Goal: Task Accomplishment & Management: Use online tool/utility

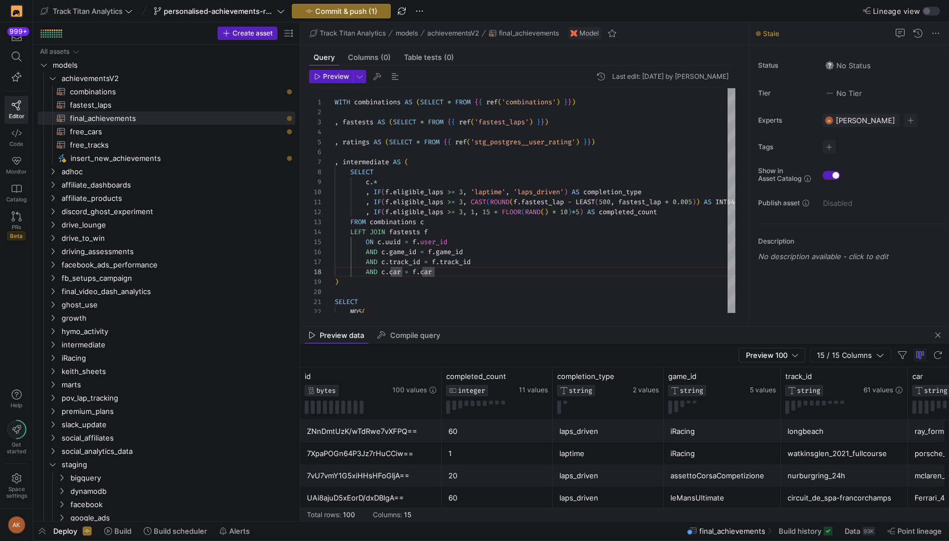
scroll to position [70, 100]
click at [518, 153] on div "WITH combinations AS ( SELECT * FROM { { ref ( 'combinations' ) } } ) , fastest…" at bounding box center [590, 390] width 511 height 605
click at [488, 164] on div "WITH combinations AS ( SELECT * FROM { { ref ( 'combinations' ) } } ) , fastest…" at bounding box center [590, 390] width 511 height 605
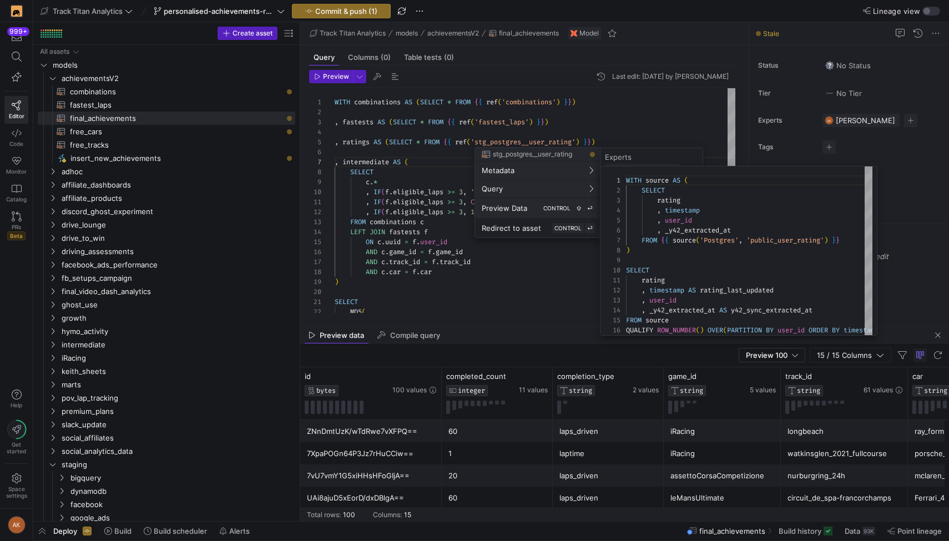
scroll to position [0, 0]
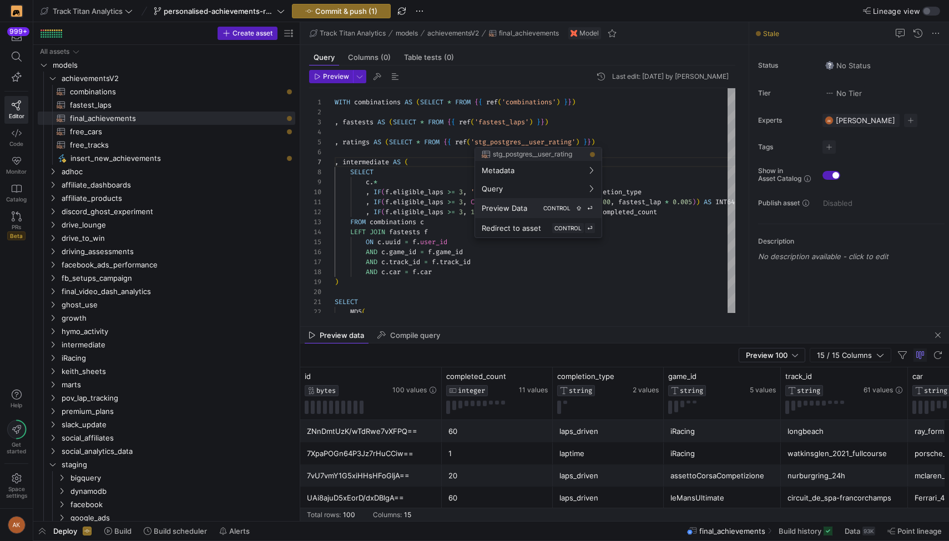
click at [514, 207] on span "Preview Data" at bounding box center [505, 208] width 46 height 9
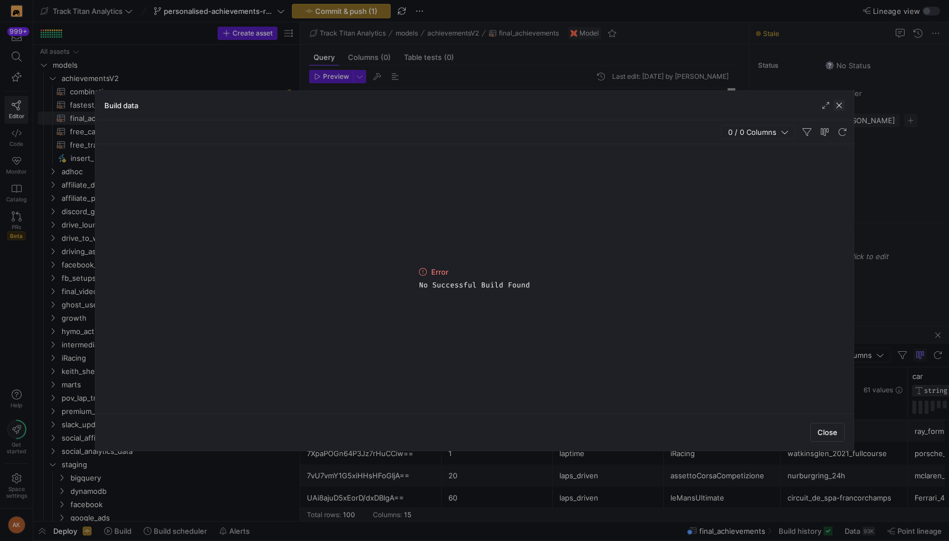
click at [840, 102] on span "button" at bounding box center [839, 105] width 11 height 11
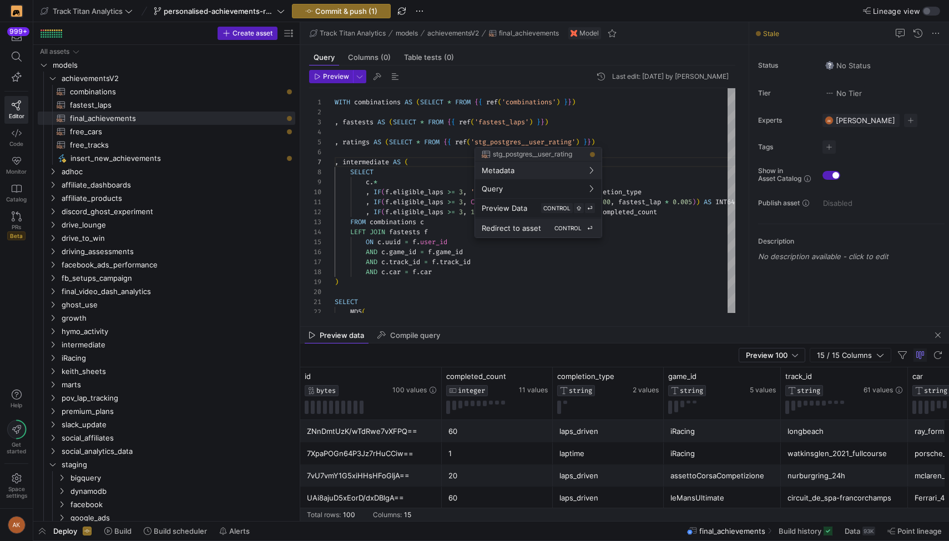
click at [518, 225] on span "Redirect to asset" at bounding box center [511, 228] width 59 height 9
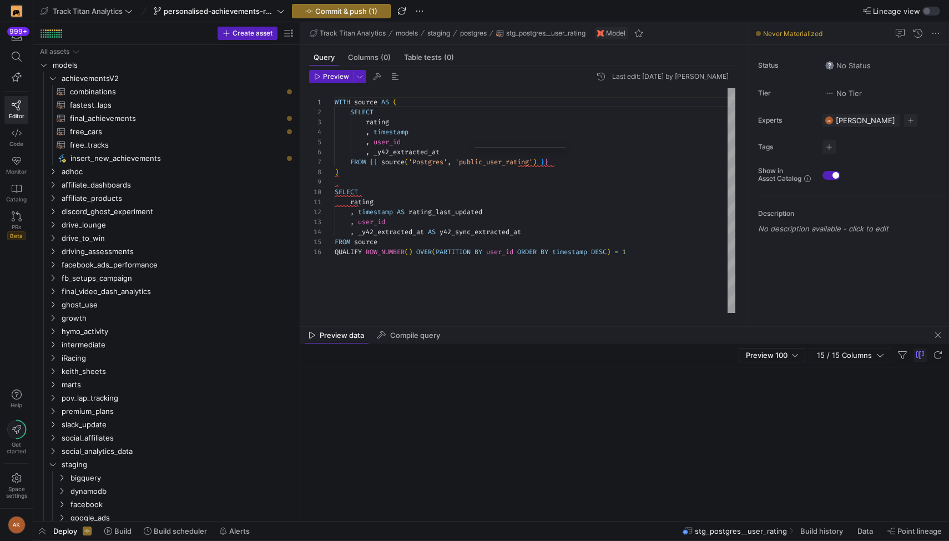
scroll to position [909, 0]
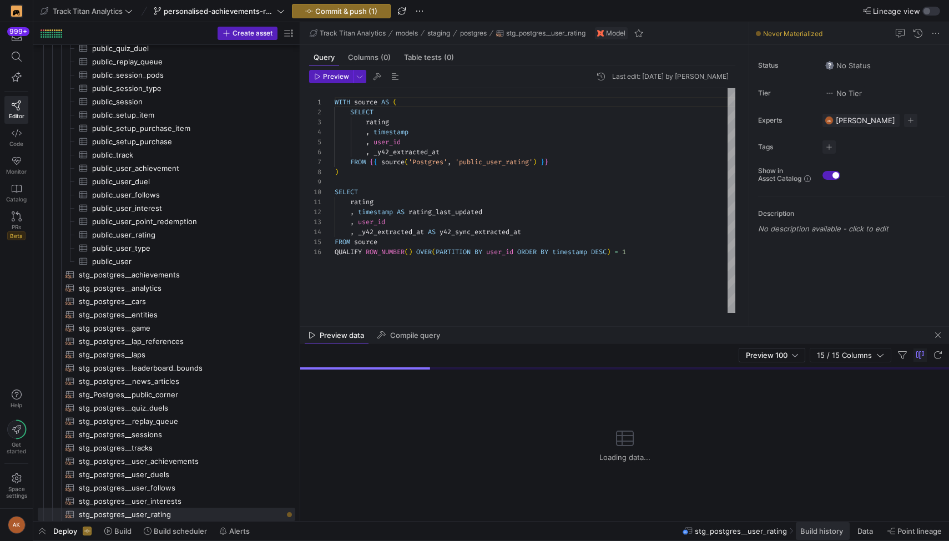
click at [821, 532] on span "Build history" at bounding box center [821, 531] width 43 height 9
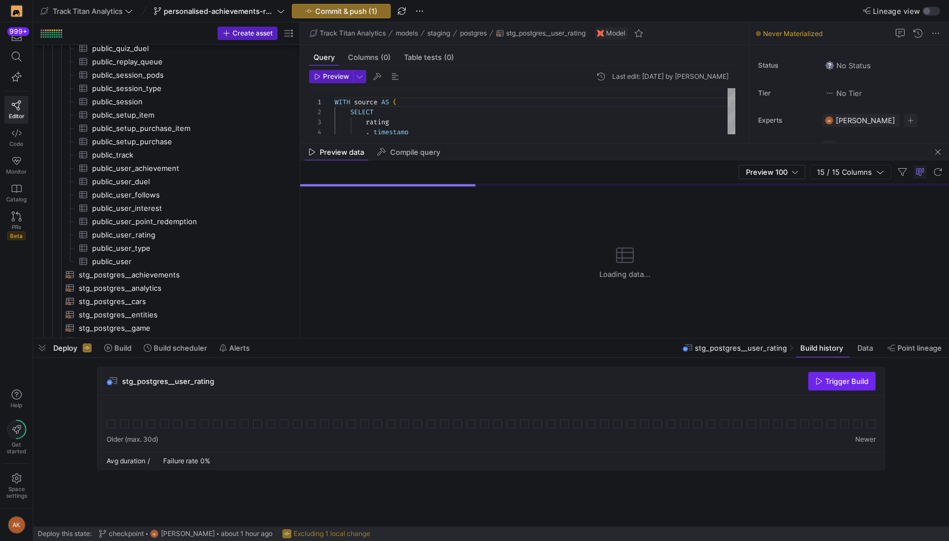
click at [825, 381] on span "Trigger Build" at bounding box center [846, 381] width 43 height 9
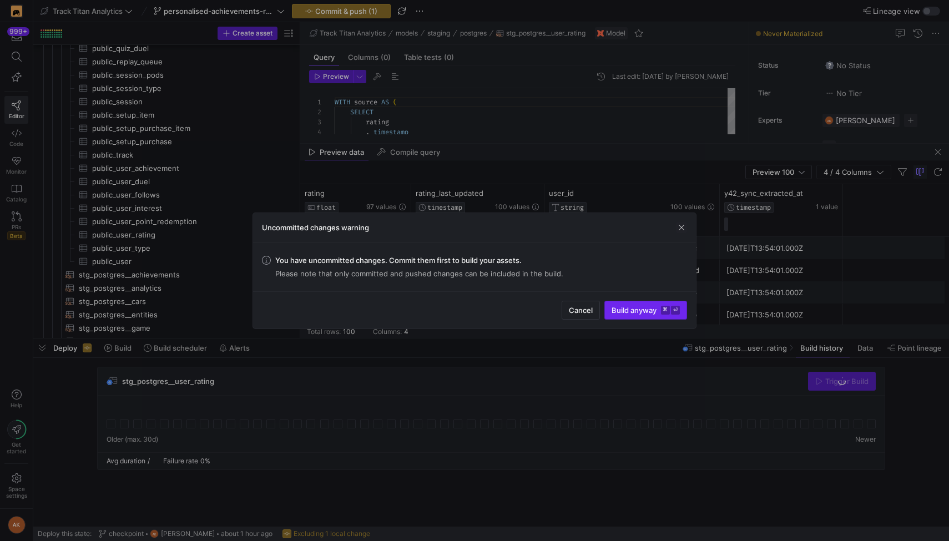
click at [626, 307] on span "Build anyway ⌘ ⏎" at bounding box center [646, 310] width 68 height 9
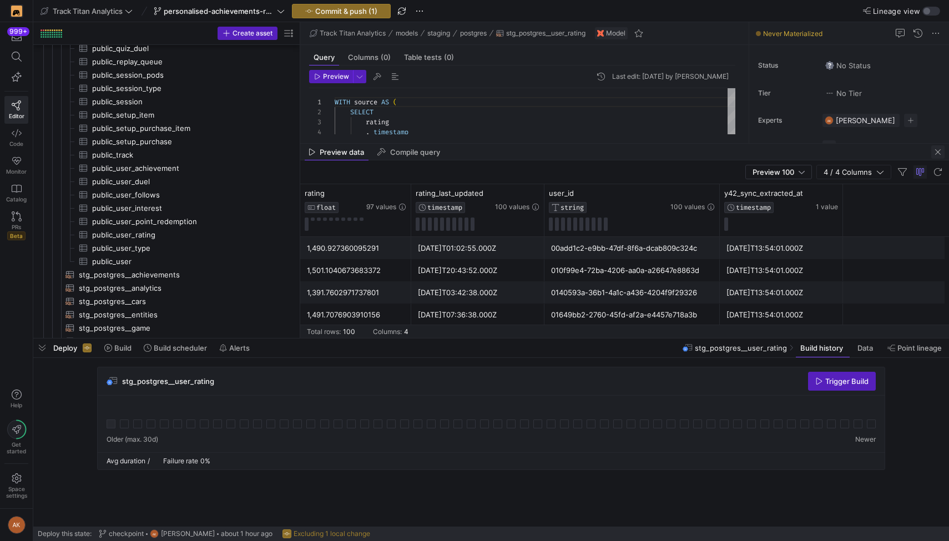
click at [940, 154] on span "button" at bounding box center [937, 151] width 13 height 13
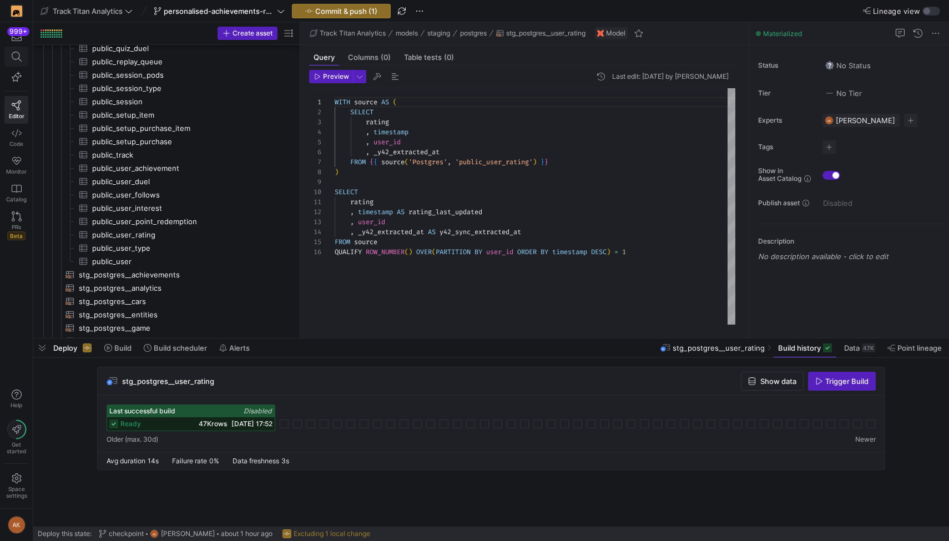
click at [17, 59] on icon at bounding box center [17, 57] width 10 height 10
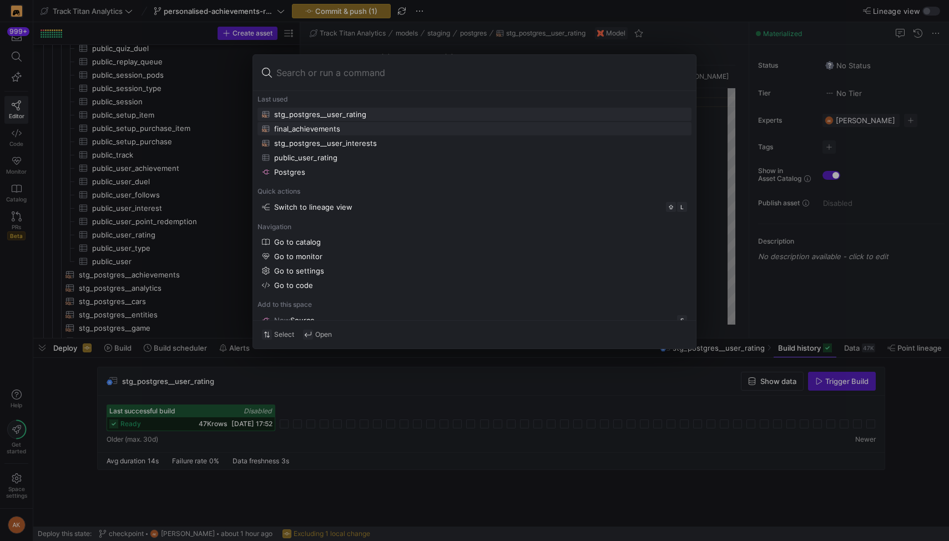
click at [331, 122] on button "final_achievements" at bounding box center [474, 128] width 434 height 13
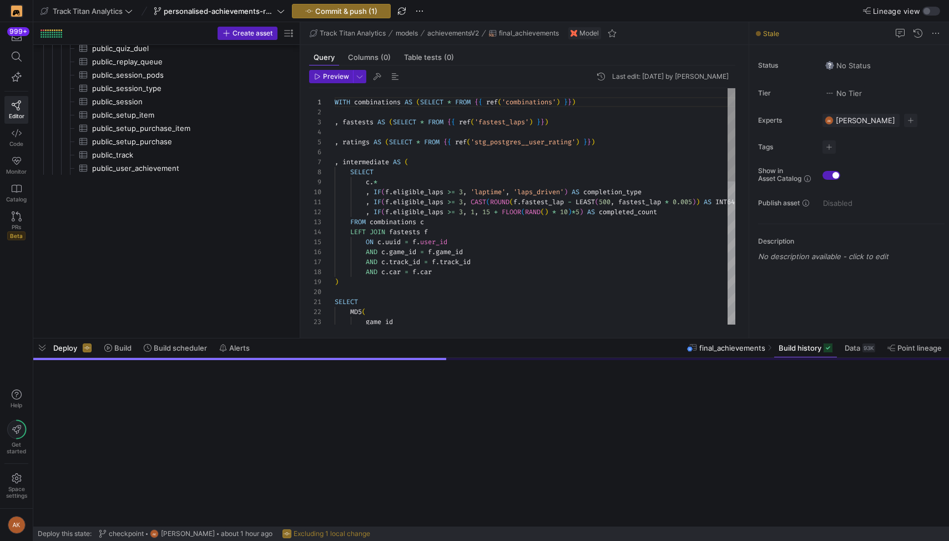
scroll to position [67, 0]
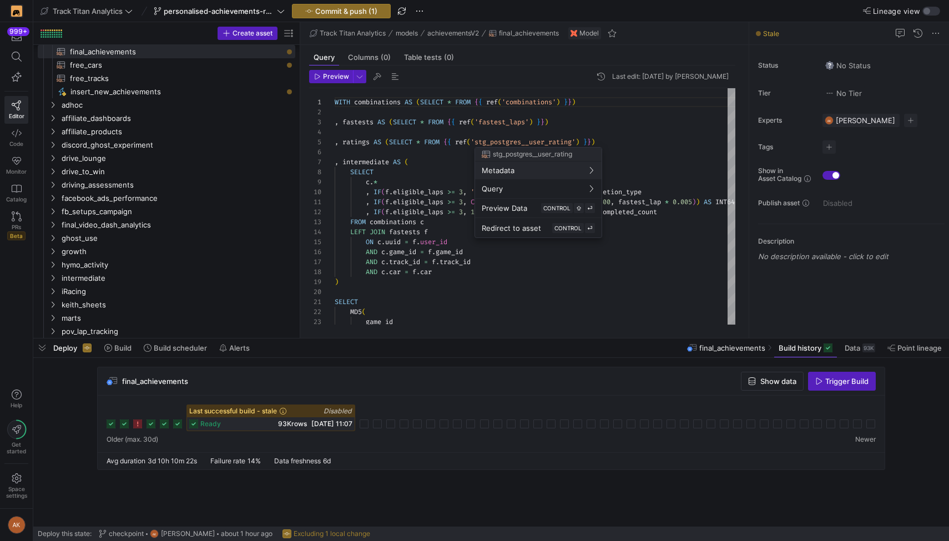
click at [546, 126] on div at bounding box center [474, 270] width 949 height 541
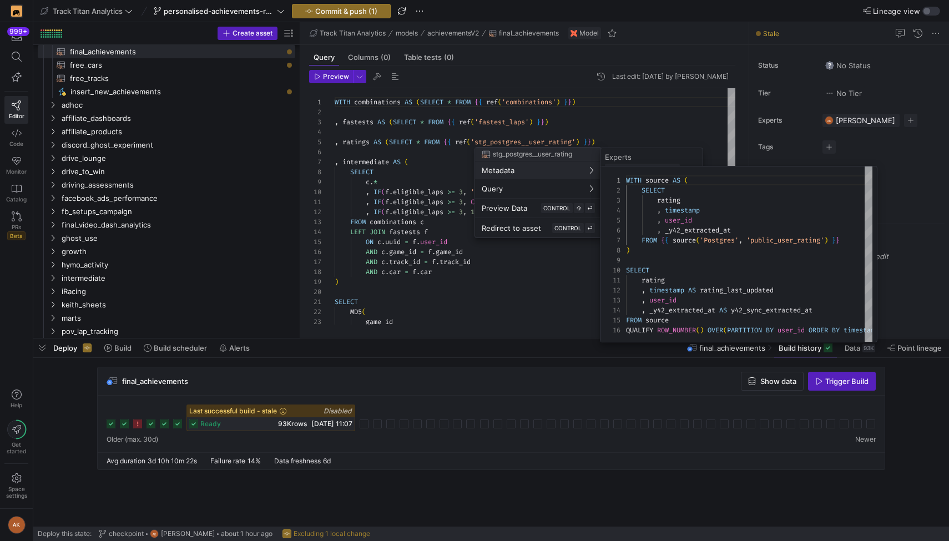
scroll to position [0, 0]
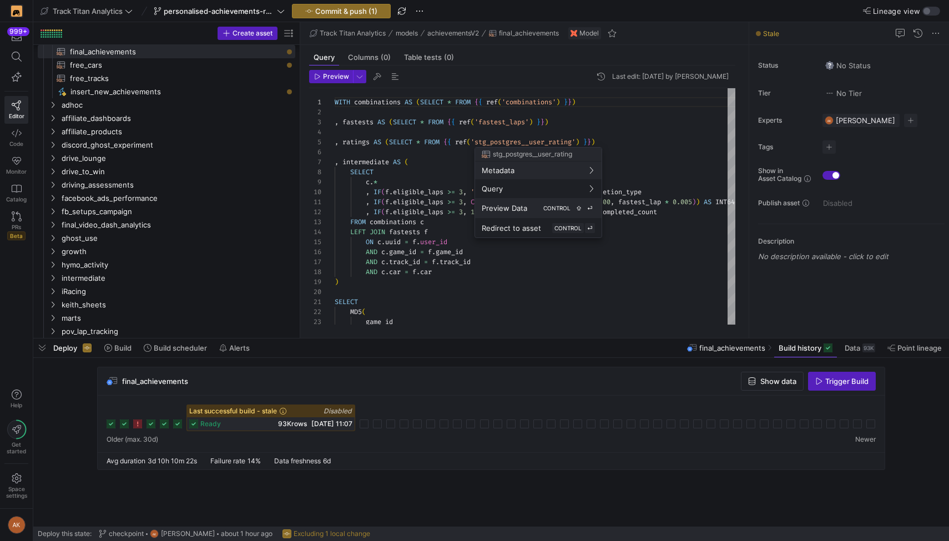
click at [527, 204] on div "Preview Data CONTROL ⇧ ⏎" at bounding box center [538, 208] width 113 height 10
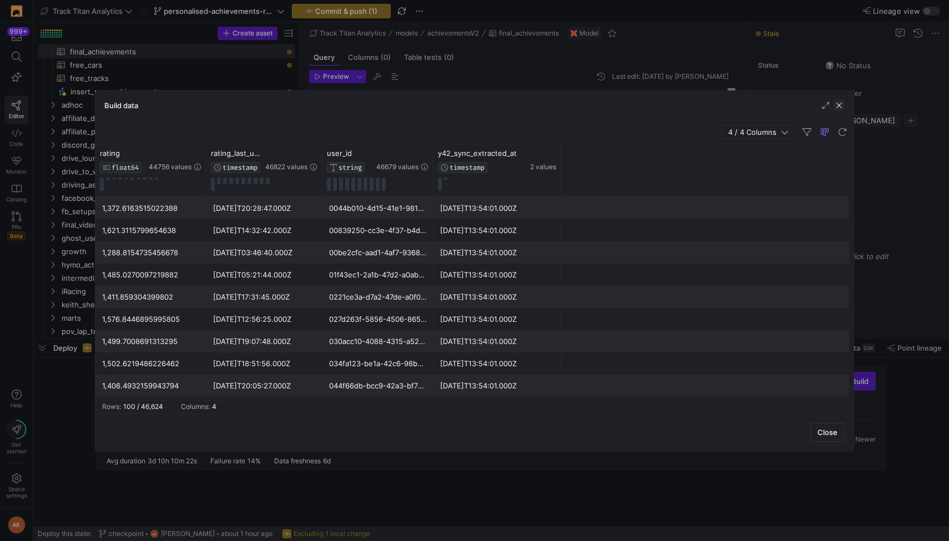
click at [839, 105] on span "button" at bounding box center [839, 105] width 11 height 11
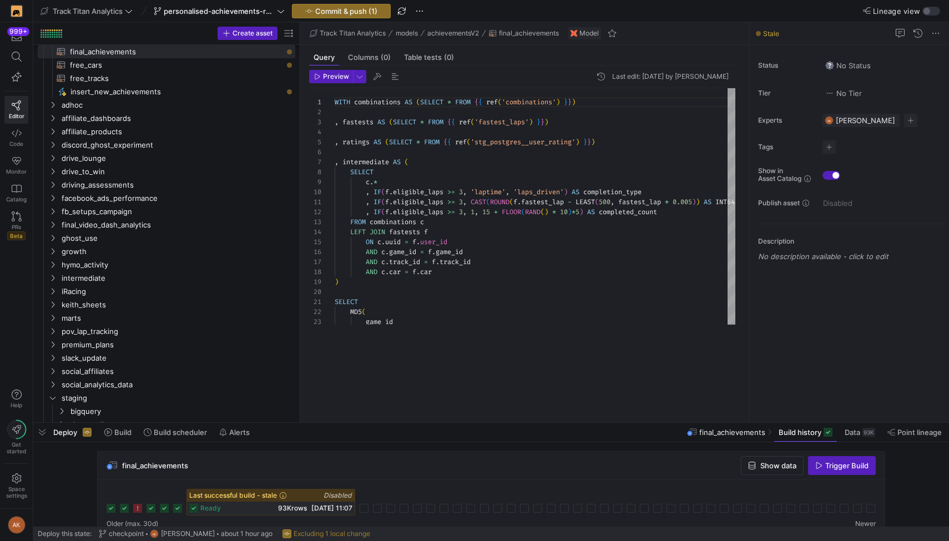
drag, startPoint x: 448, startPoint y: 340, endPoint x: 446, endPoint y: 424, distance: 84.4
click at [446, 424] on div at bounding box center [491, 423] width 916 height 4
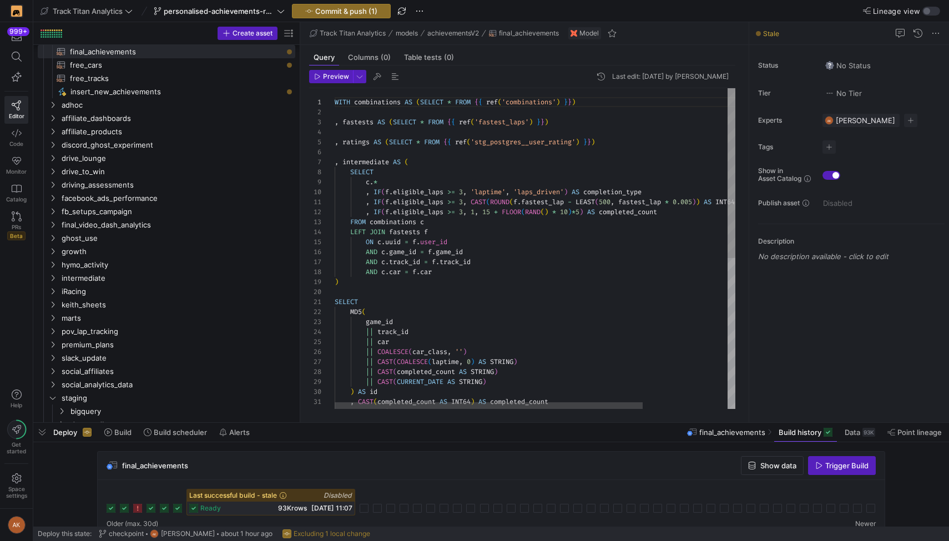
click at [456, 272] on div "WITH combinations AS ( SELECT * FROM { { ref ( 'combinations' ) } } ) , fastest…" at bounding box center [590, 390] width 511 height 605
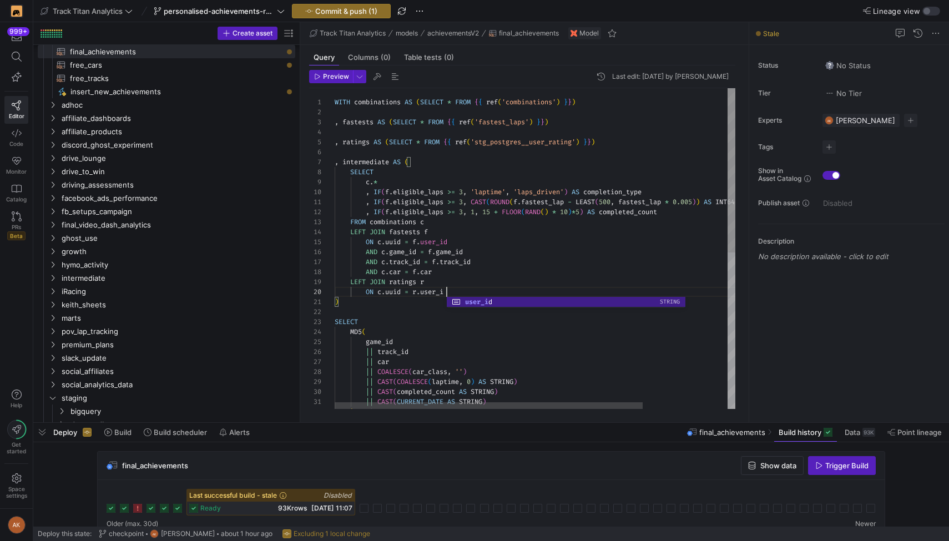
scroll to position [90, 116]
click at [458, 280] on div "WITH combinations AS ( SELECT * FROM { { ref ( 'combinations' ) } } ) , fastest…" at bounding box center [590, 400] width 511 height 625
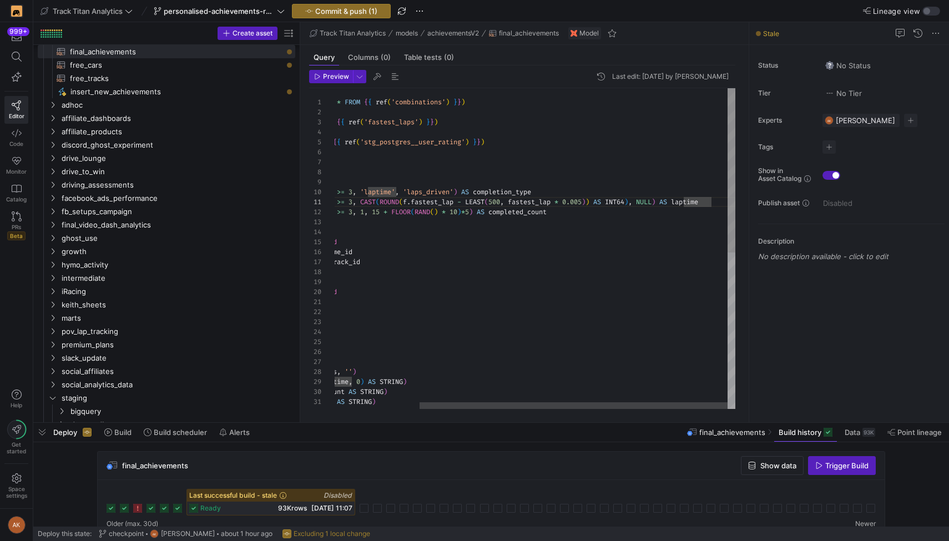
scroll to position [90, 316]
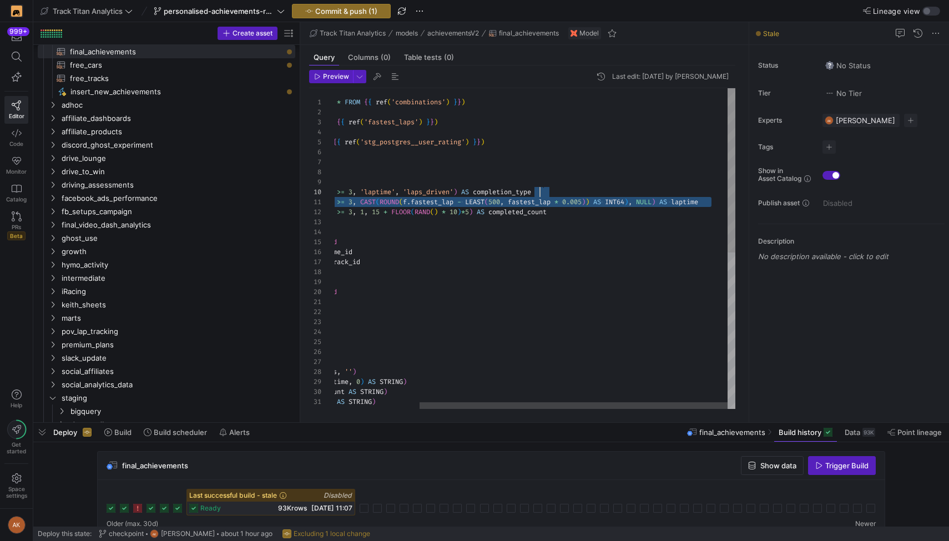
drag, startPoint x: 718, startPoint y: 203, endPoint x: 713, endPoint y: 193, distance: 10.9
click at [713, 193] on div "WITH combinations AS ( SELECT * FROM { { ref ( 'combinations' ) } } ) , fastest…" at bounding box center [479, 400] width 511 height 625
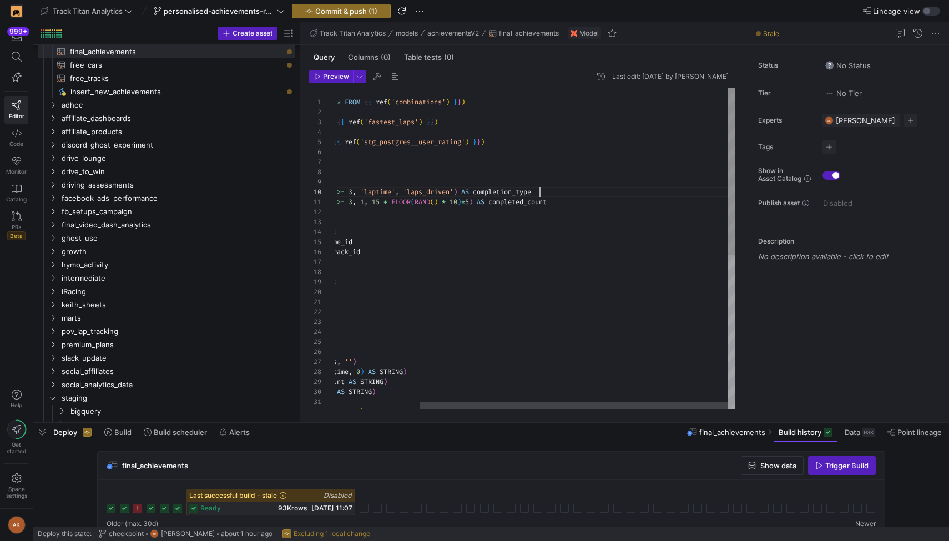
scroll to position [90, 315]
click at [661, 206] on div "WITH combinations AS ( SELECT * FROM { { ref ( 'combinations' ) } } ) , fastest…" at bounding box center [479, 395] width 511 height 615
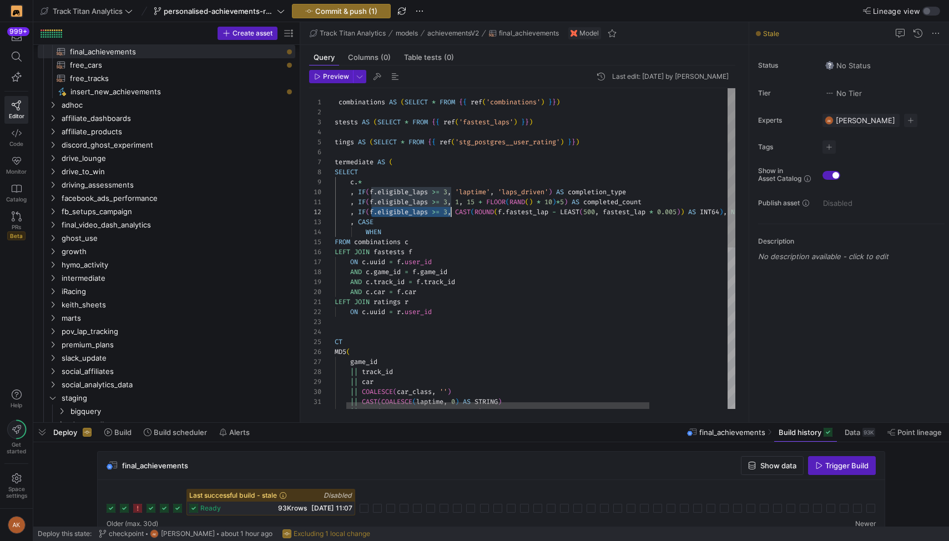
scroll to position [10, 132]
drag, startPoint x: 371, startPoint y: 210, endPoint x: 450, endPoint y: 209, distance: 79.4
click at [450, 209] on div "WITH combinations AS ( SELECT * FROM { { ref ( 'combinations' ) } } ) , fastest…" at bounding box center [578, 410] width 519 height 645
click at [424, 233] on div "WITH combinations AS ( SELECT * FROM { { ref ( 'combinations' ) } } ) , fastest…" at bounding box center [578, 410] width 519 height 645
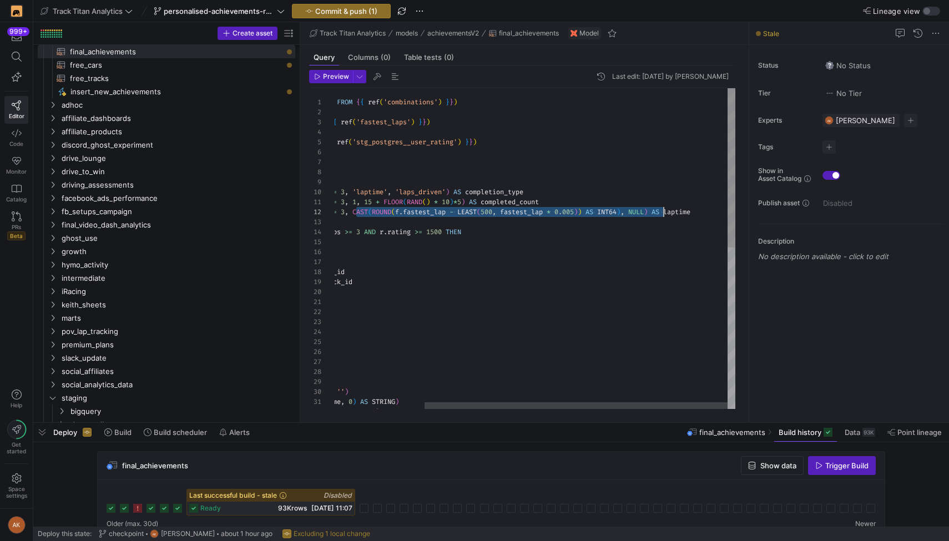
scroll to position [10, 443]
drag, startPoint x: 356, startPoint y: 211, endPoint x: 661, endPoint y: 213, distance: 304.7
click at [661, 213] on div "WITH combinations AS ( SELECT * FROM { { ref ( 'combinations' ) } } ) , fastest…" at bounding box center [475, 410] width 519 height 645
click at [578, 229] on div "WITH combinations AS ( SELECT * FROM { { ref ( 'combinations' ) } } ) , fastest…" at bounding box center [475, 410] width 519 height 645
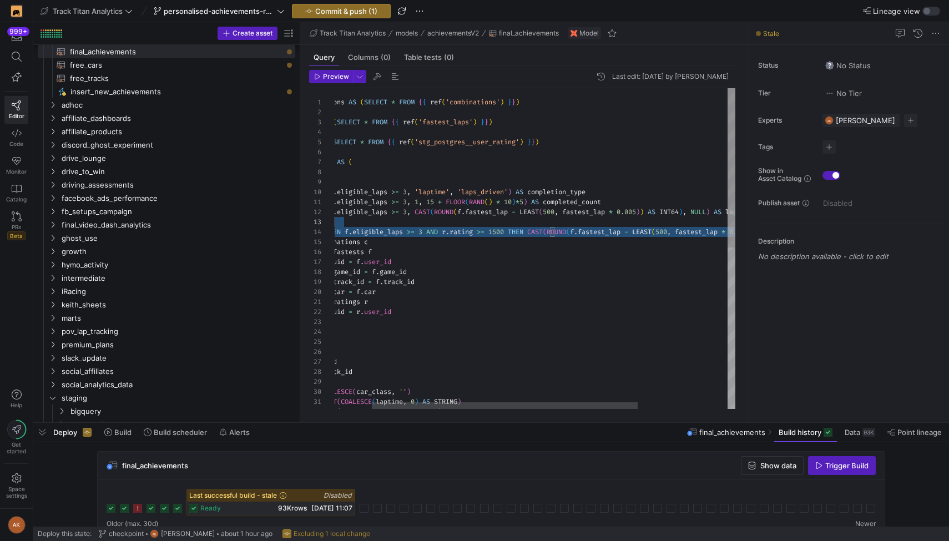
scroll to position [20, 56]
drag, startPoint x: 681, startPoint y: 232, endPoint x: 682, endPoint y: 225, distance: 6.7
click at [682, 225] on div "WITH combinations AS ( SELECT * FROM { { ref ( 'combinations' ) } } ) , fastest…" at bounding box center [574, 410] width 591 height 645
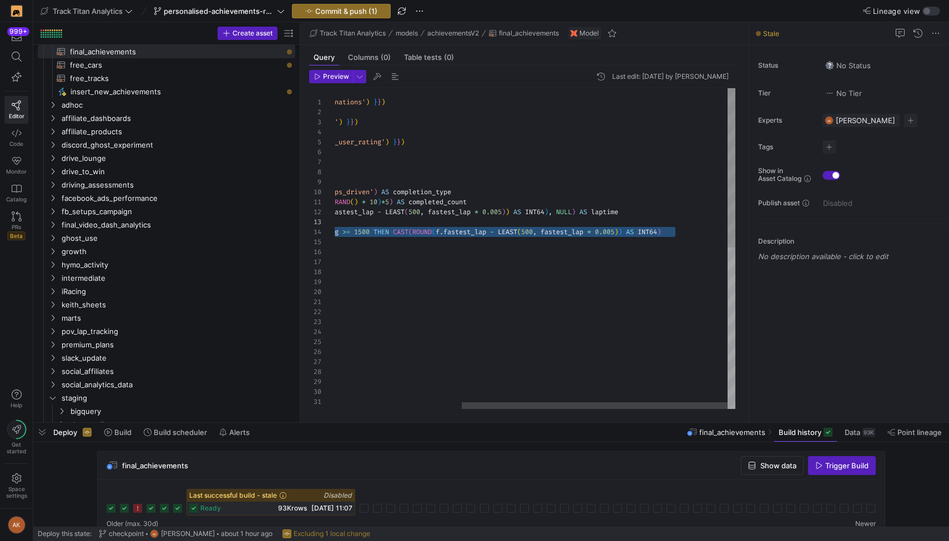
click at [683, 230] on div "WITH combinations AS ( SELECT * FROM { { ref ( 'combinations' ) } } ) , fastest…" at bounding box center [439, 410] width 591 height 645
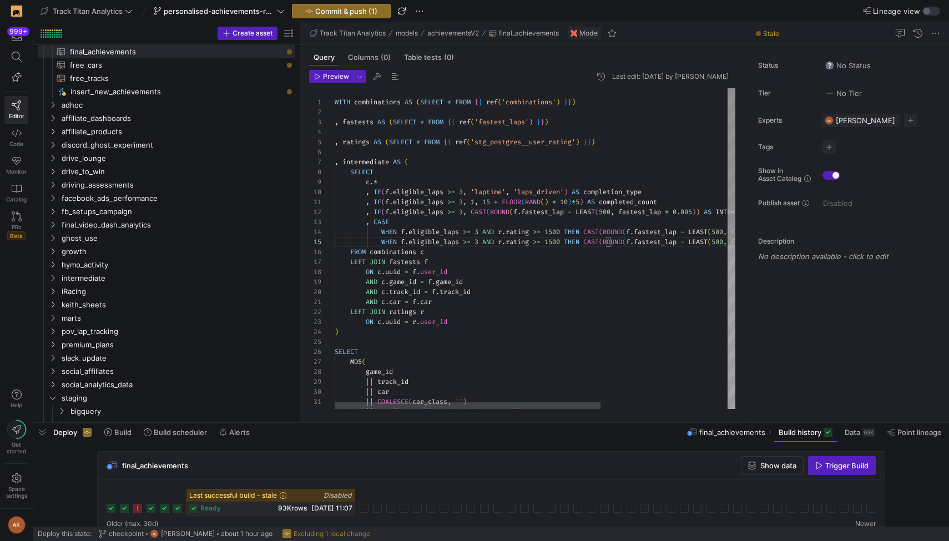
click at [544, 244] on div "WITH combinations AS ( SELECT * FROM { { ref ( 'combinations' ) } } ) , fastest…" at bounding box center [630, 415] width 591 height 655
click at [503, 230] on div "WITH combinations AS ( SELECT * FROM { { ref ( 'combinations' ) } } ) , fastest…" at bounding box center [630, 415] width 591 height 655
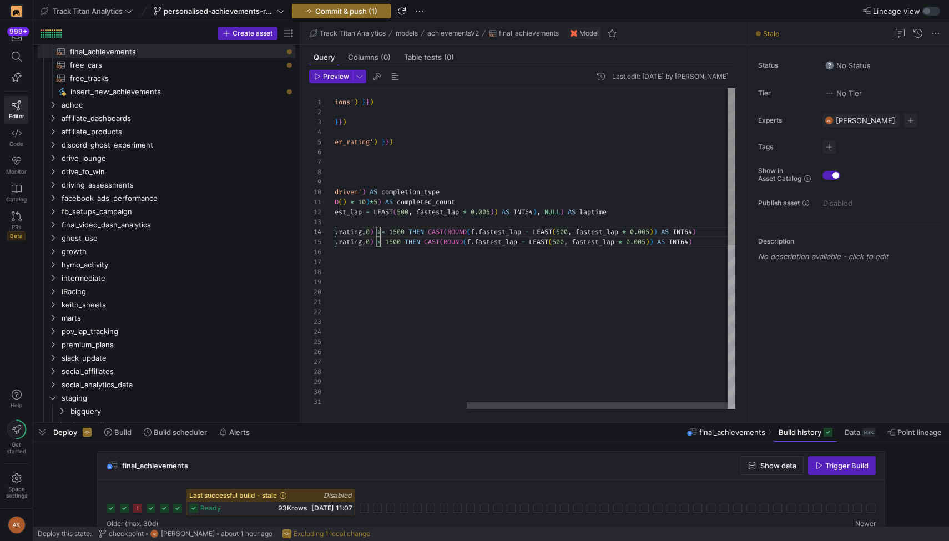
click at [587, 231] on div "WITH combinations AS ( SELECT * FROM { { ref ( 'combinations' ) } } ) , fastest…" at bounding box center [434, 415] width 603 height 655
drag, startPoint x: 534, startPoint y: 231, endPoint x: 587, endPoint y: 230, distance: 52.7
click at [587, 230] on div "WITH combinations AS ( SELECT * FROM { { ref ( 'combinations' ) } } ) , fastest…" at bounding box center [434, 415] width 603 height 655
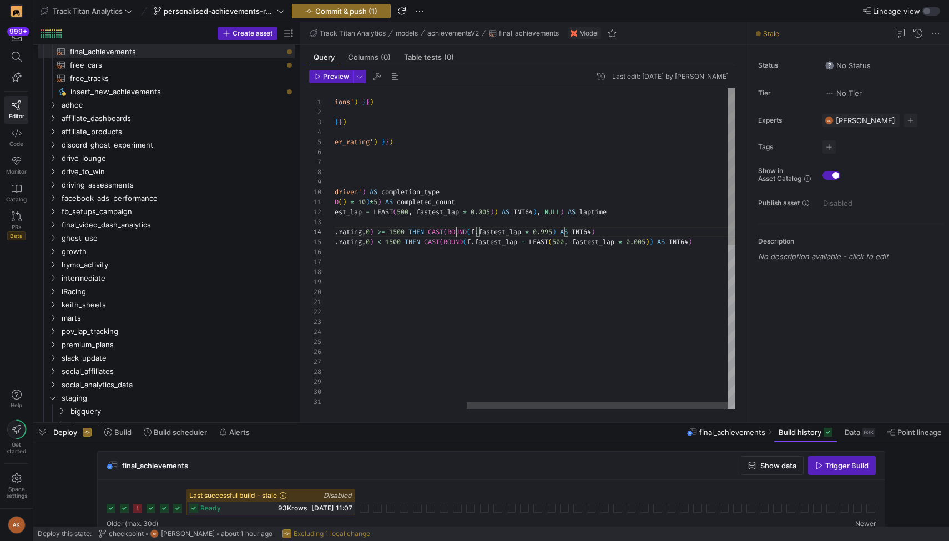
click at [454, 230] on div "WITH combinations AS ( SELECT * FROM { { ref ( 'combinations' ) } } ) , fastest…" at bounding box center [434, 415] width 603 height 655
click at [441, 230] on div "WITH combinations AS ( SELECT * FROM { { ref ( 'combinations' ) } } ) , fastest…" at bounding box center [434, 415] width 603 height 655
click at [542, 245] on div "WITH combinations AS ( SELECT * FROM { { ref ( 'combinations' ) } } ) , fastest…" at bounding box center [434, 415] width 603 height 655
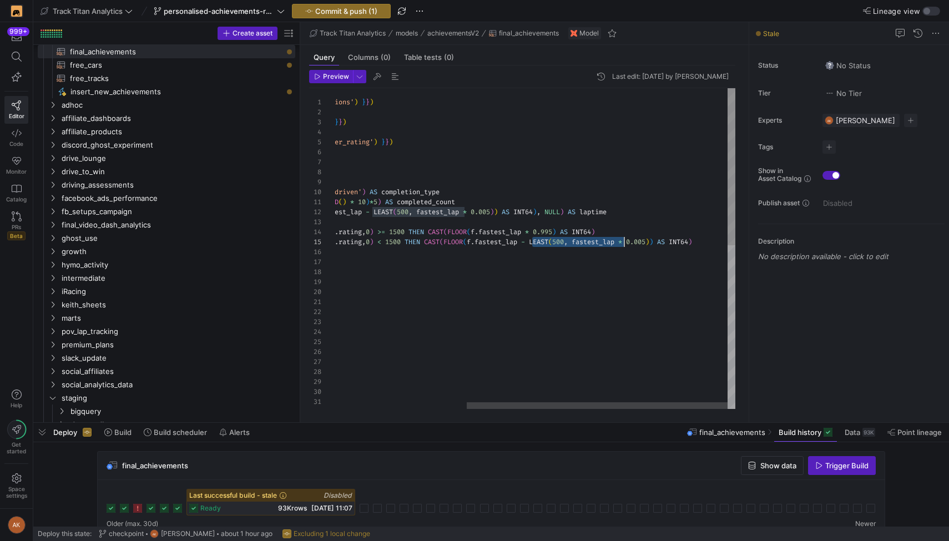
scroll to position [40, 496]
drag, startPoint x: 532, startPoint y: 242, endPoint x: 626, endPoint y: 245, distance: 94.4
click at [626, 245] on div "WITH combinations AS ( SELECT * FROM { { ref ( 'combinations' ) } } ) , fastest…" at bounding box center [434, 415] width 603 height 655
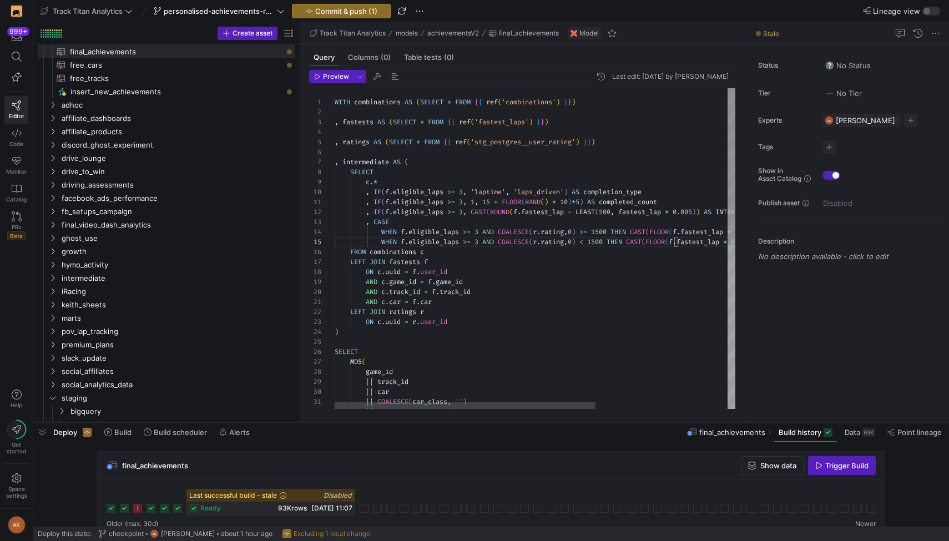
click at [575, 232] on div "WITH combinations AS ( SELECT * FROM { { ref ( 'combinations' ) } } ) , fastest…" at bounding box center [636, 415] width 603 height 655
click at [548, 236] on div "WITH combinations AS ( SELECT * FROM { { ref ( 'combinations' ) } } ) , fastest…" at bounding box center [636, 415] width 603 height 655
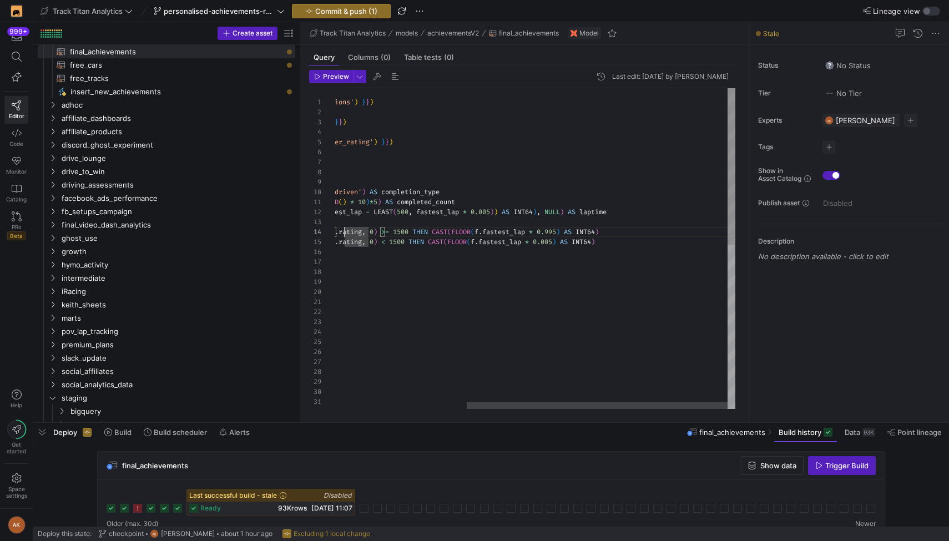
scroll to position [40, 432]
click at [564, 241] on div "WITH combinations AS ( SELECT * FROM { { ref ( 'combinations' ) } } ) , fastest…" at bounding box center [434, 415] width 603 height 655
click at [636, 231] on div "WITH combinations AS ( SELECT * FROM { { ref ( 'combinations' ) } } ) , fastest…" at bounding box center [434, 415] width 603 height 655
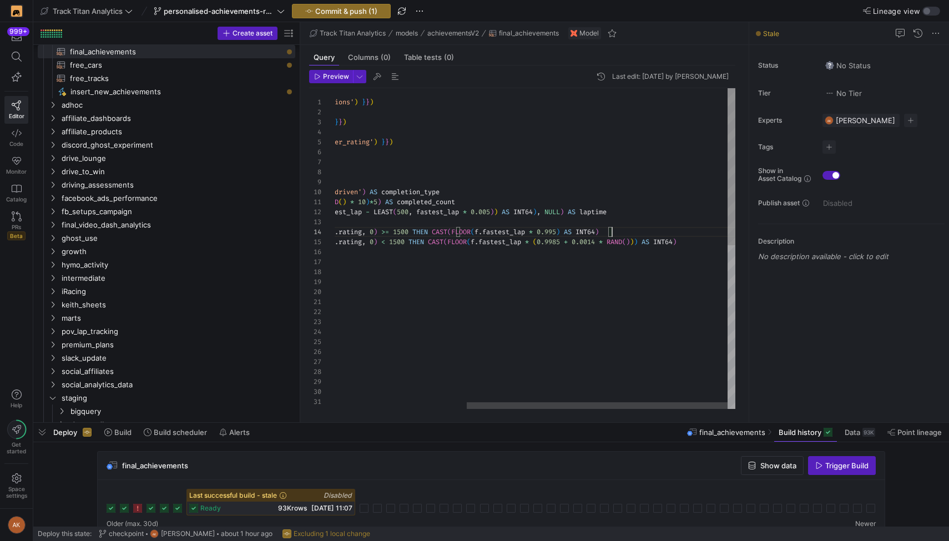
click at [696, 245] on div "WITH combinations AS ( SELECT * FROM { { ref ( 'combinations' ) } } ) , fastest…" at bounding box center [434, 415] width 603 height 655
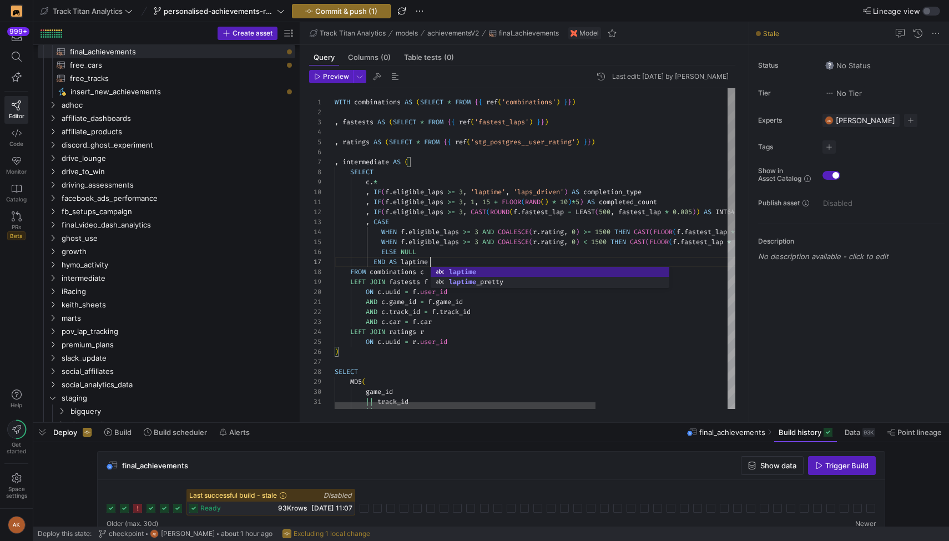
scroll to position [60, 96]
click at [694, 177] on div "WITH combinations AS ( SELECT * FROM { { ref ( 'combinations' ) } } ) , fastest…" at bounding box center [636, 425] width 603 height 675
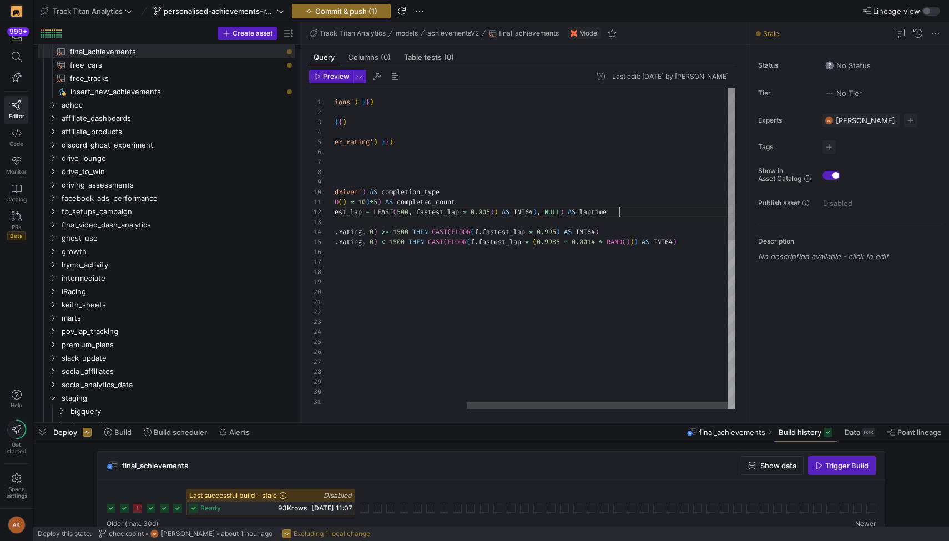
scroll to position [0, 332]
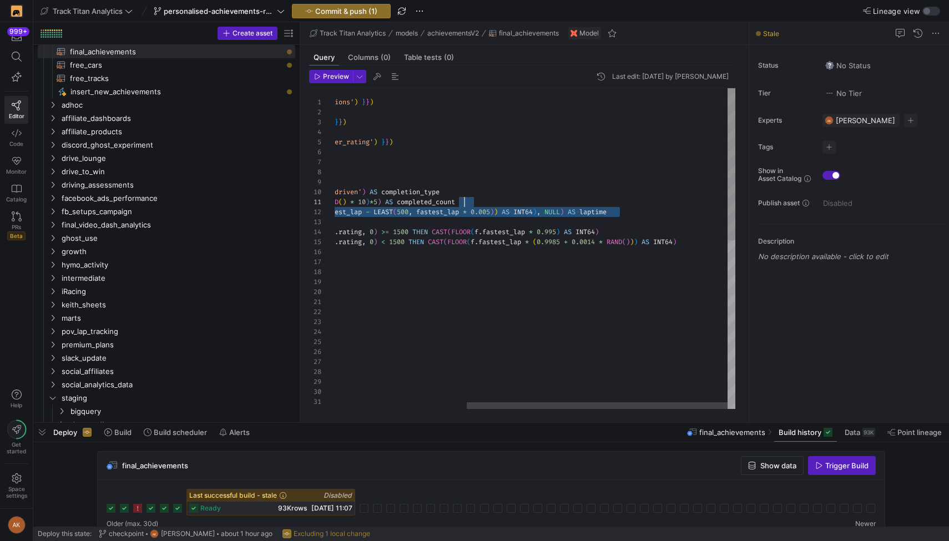
drag, startPoint x: 678, startPoint y: 212, endPoint x: 678, endPoint y: 205, distance: 6.7
click at [678, 205] on div "WITH combinations AS ( SELECT * FROM { { ref ( 'combinations' ) } } ) , fastest…" at bounding box center [434, 425] width 603 height 675
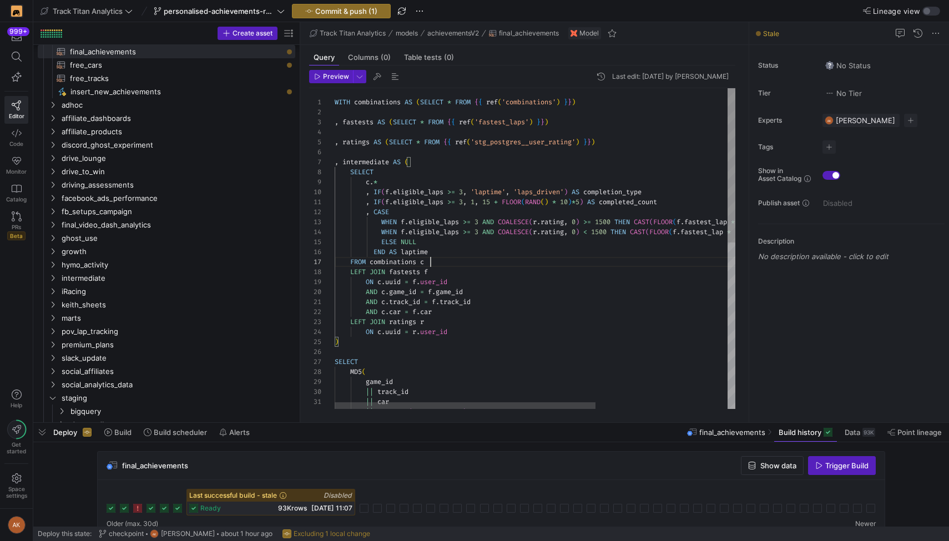
click at [622, 266] on div "WITH combinations AS ( SELECT * FROM { { ref ( 'combinations' ) } } ) , fastest…" at bounding box center [636, 420] width 603 height 665
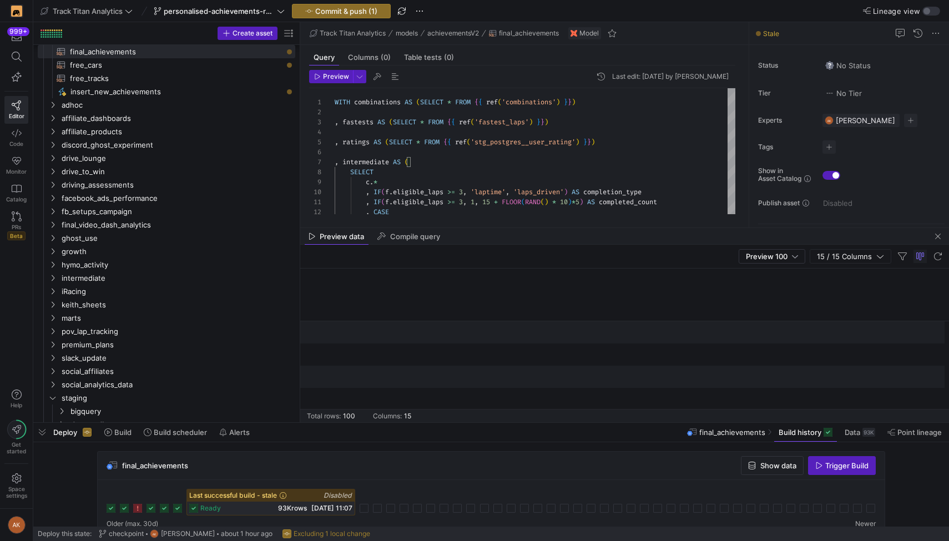
scroll to position [0, 0]
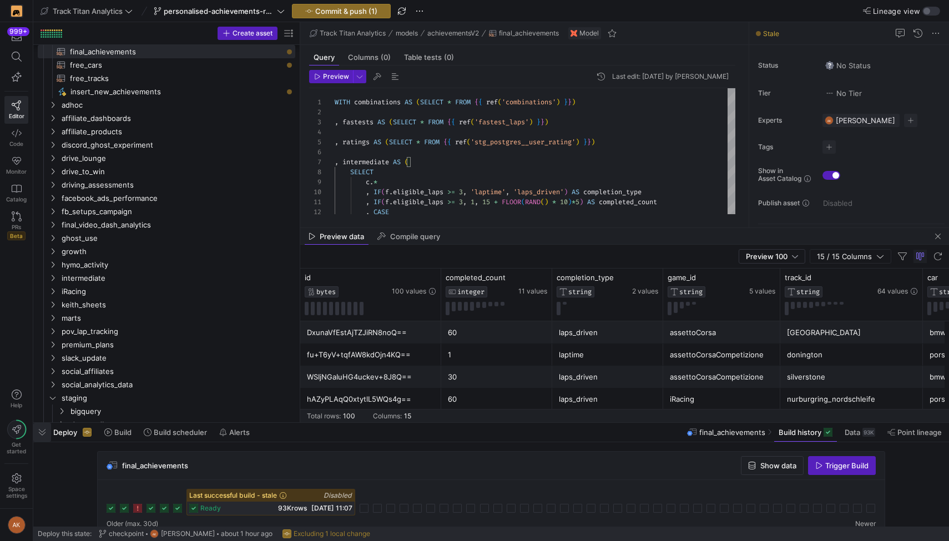
click at [45, 432] on span "button" at bounding box center [42, 432] width 18 height 19
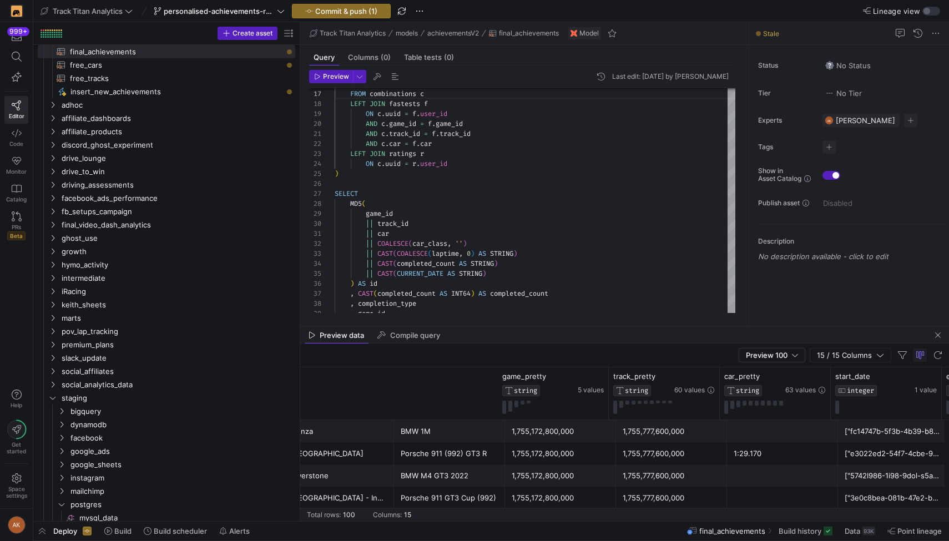
scroll to position [0, 1096]
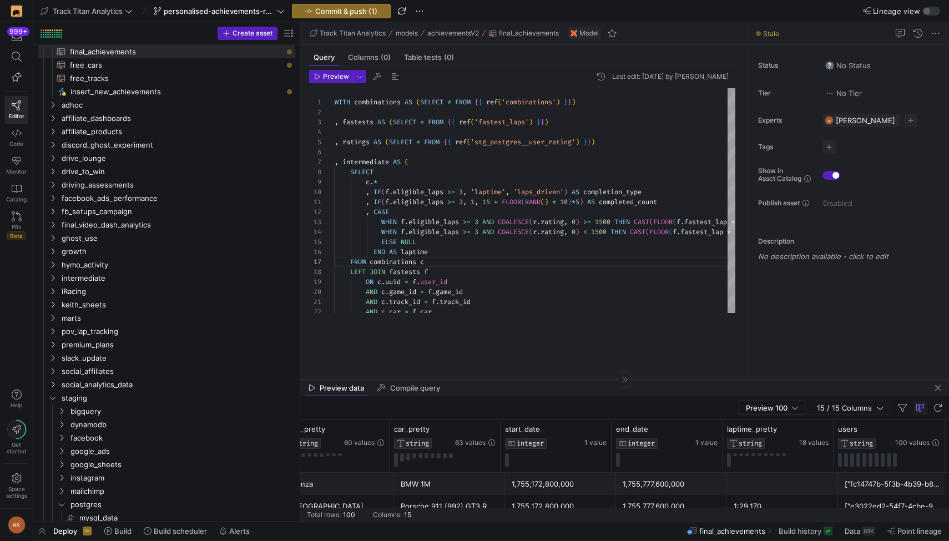
drag, startPoint x: 584, startPoint y: 325, endPoint x: 589, endPoint y: 378, distance: 53.0
click at [589, 379] on div at bounding box center [624, 379] width 649 height 1
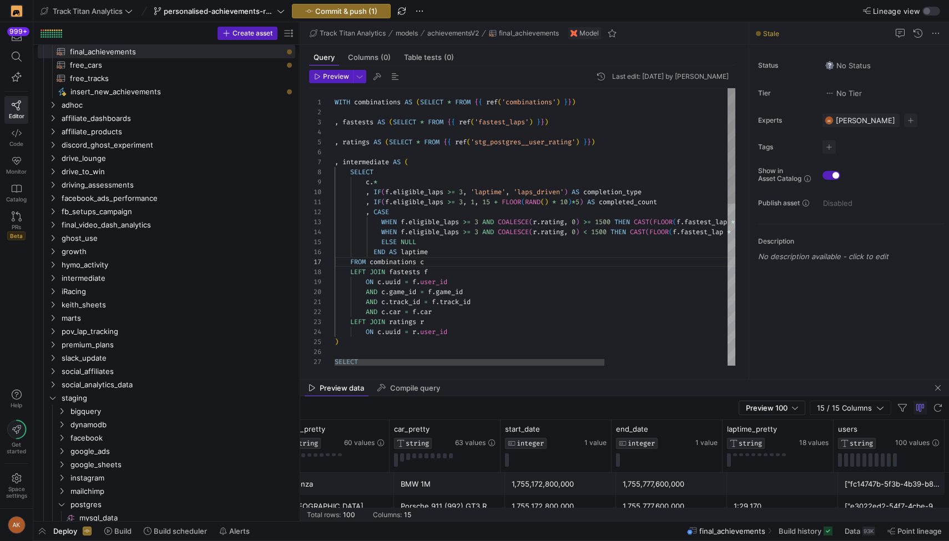
click at [585, 325] on div "FROM combinations c LEFT JOIN fastests f ON c . uuid = f . user_id AND c . game…" at bounding box center [626, 420] width 583 height 665
click at [569, 283] on div "FROM combinations c LEFT JOIN fastests f ON c . uuid = f . user_id AND c . game…" at bounding box center [626, 420] width 583 height 665
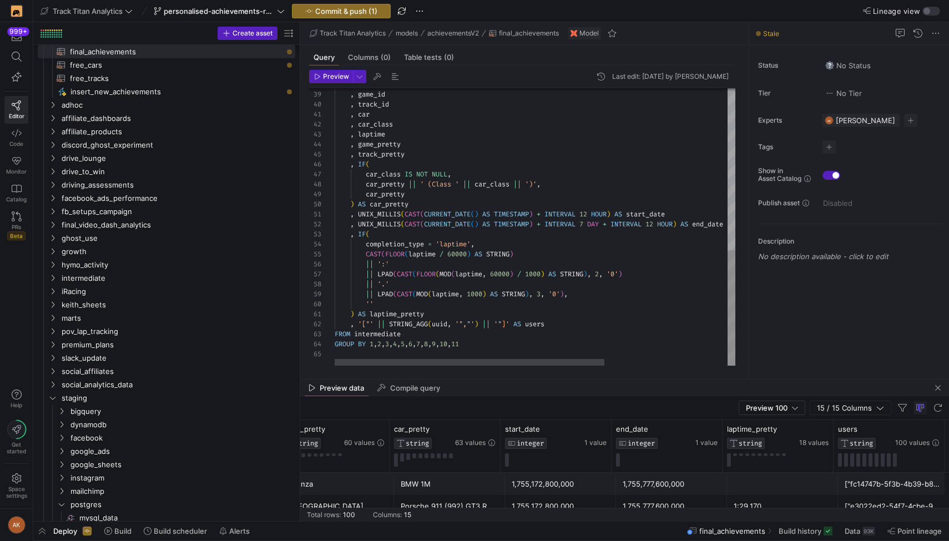
click at [588, 294] on div ", completion_type , game_id , track_id , car , car_class , laptime , game_prett…" at bounding box center [626, 33] width 583 height 665
click at [526, 161] on div ", completion_type , game_id , track_id , car , car_class , laptime , game_prett…" at bounding box center [626, 33] width 583 height 665
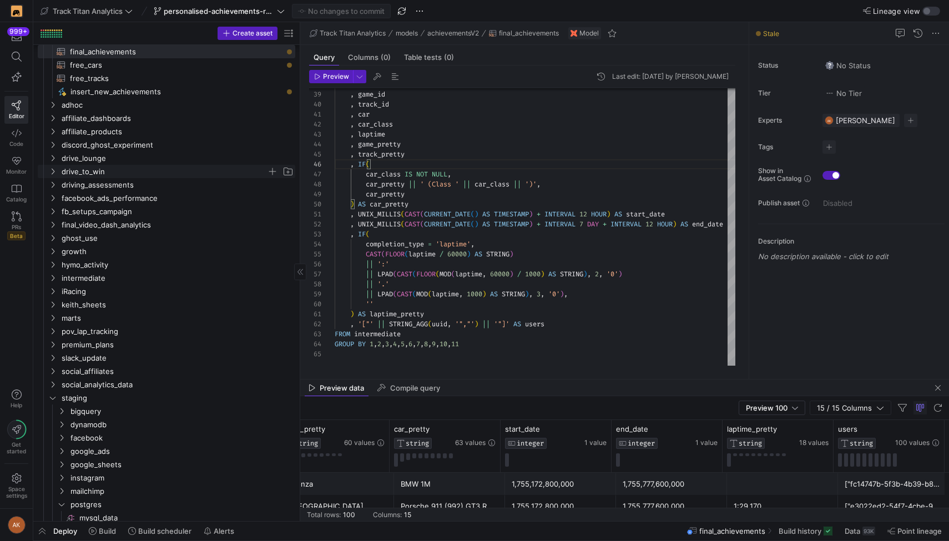
scroll to position [0, 0]
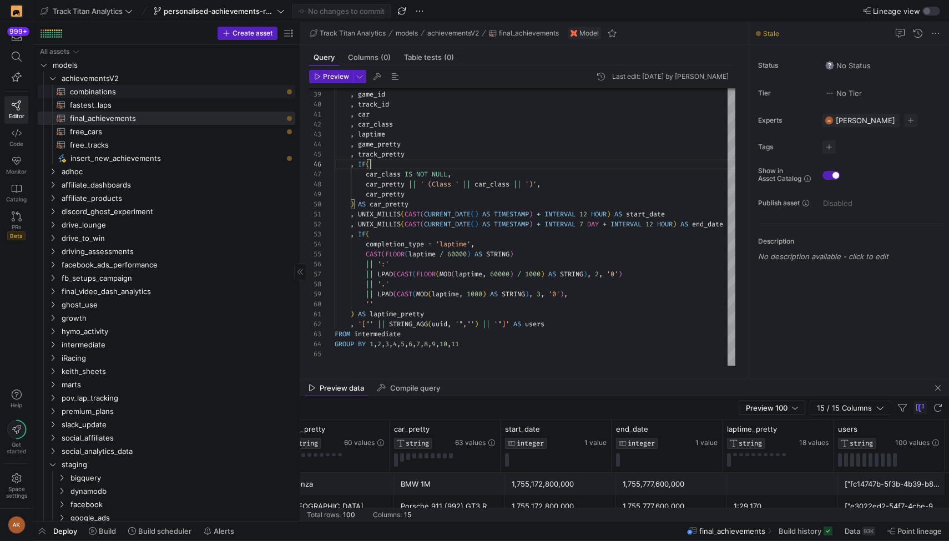
click at [184, 93] on span "combinations​​​​​​​​​​" at bounding box center [176, 91] width 213 height 13
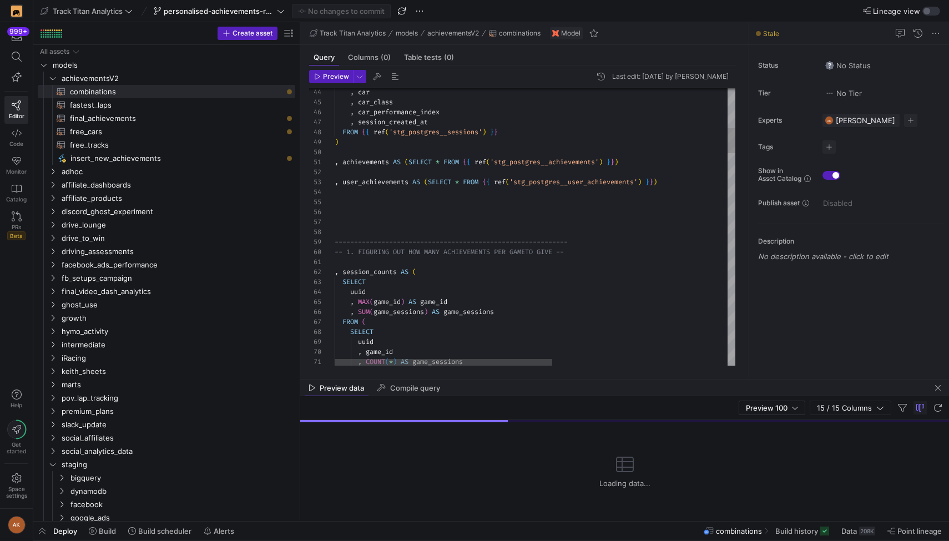
type textarea ", achievements AS (SELECT * FROM {{ ref('stg_postgres__achievements') }}) , use…"
type textarea "p"
type textarea ", s.track_id , [DOMAIN_NAME] , [DOMAIN_NAME]_class , [DOMAIN_NAME]_performance_…"
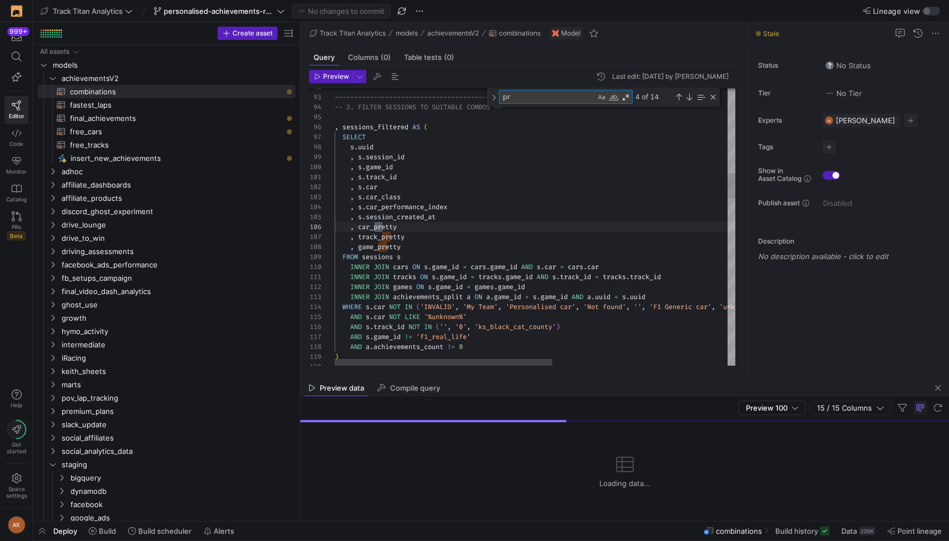
type textarea "pre"
type textarea "------------------------------------------------------ -- 3. CALC HOW RECENTLY …"
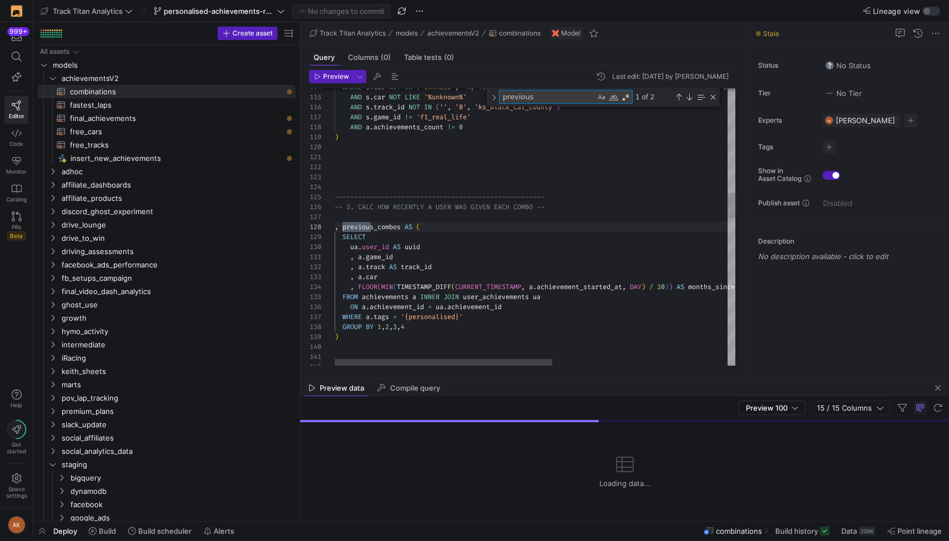
scroll to position [100, 40]
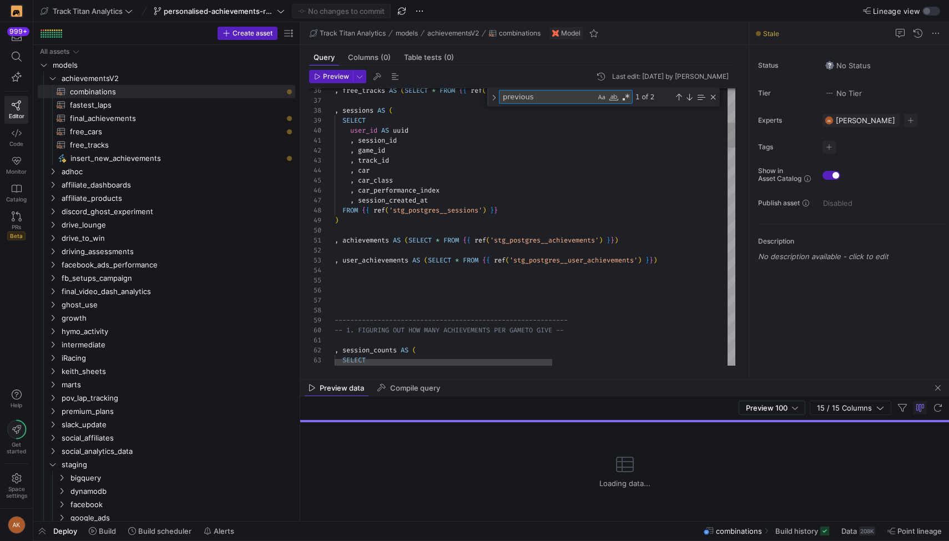
type textarea "previous"
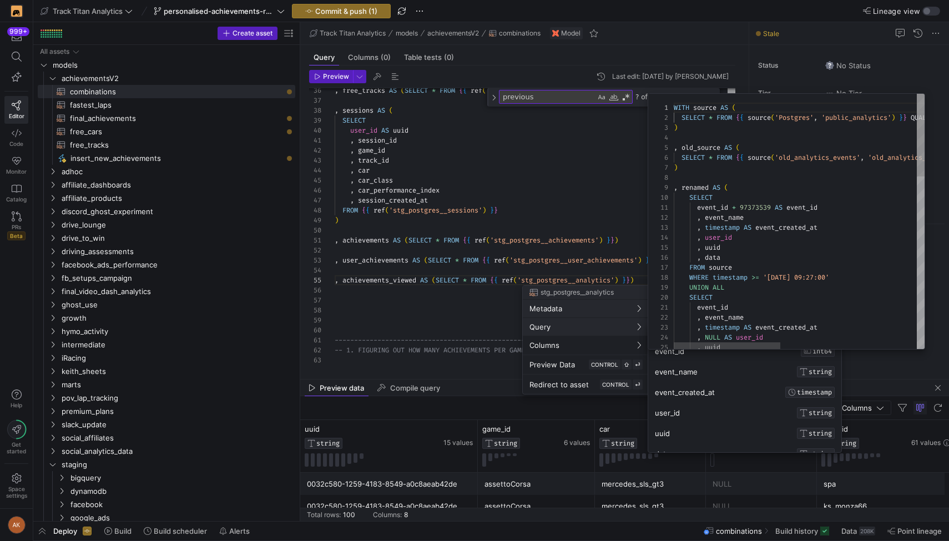
scroll to position [100, 0]
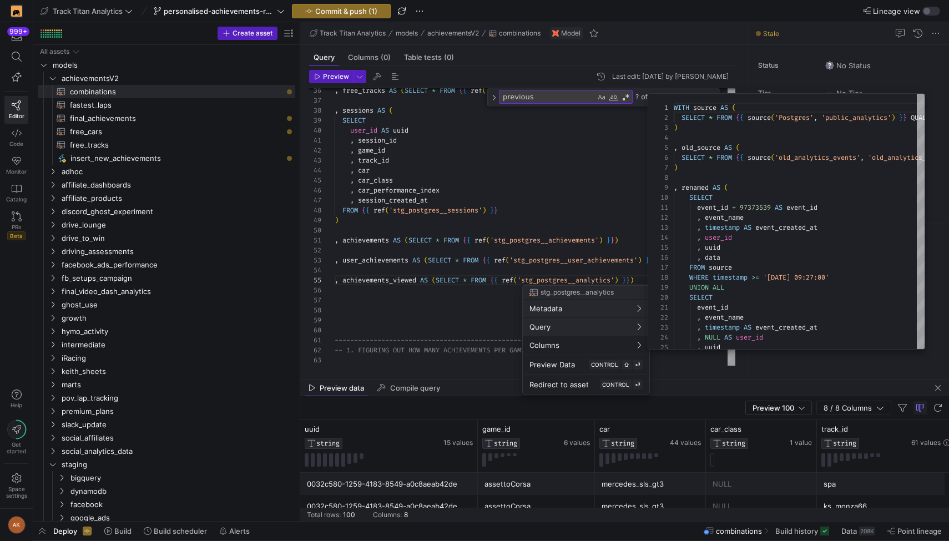
click at [577, 216] on div at bounding box center [474, 270] width 949 height 541
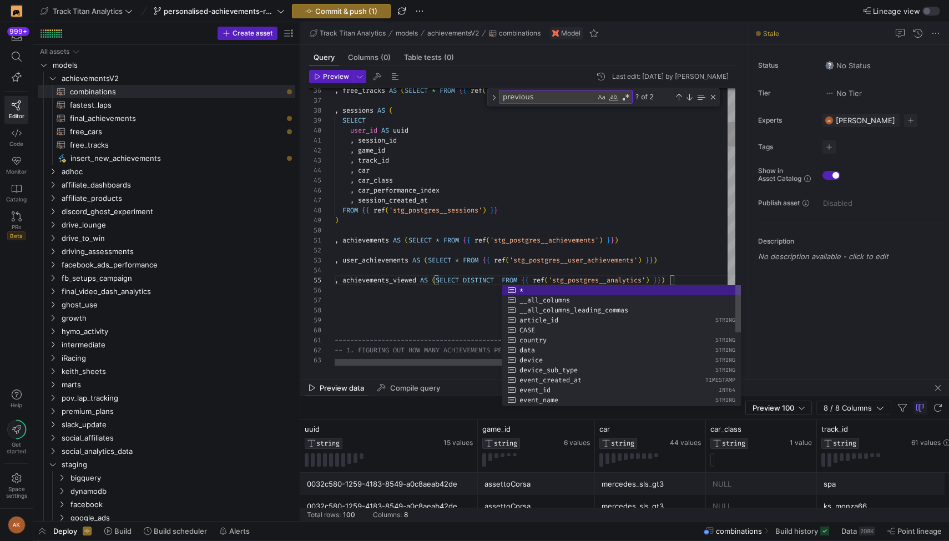
scroll to position [40, 440]
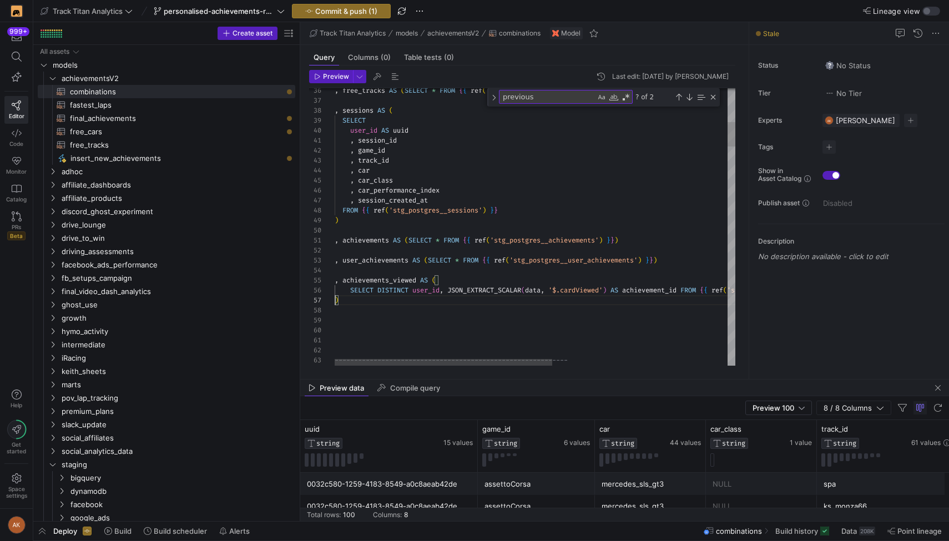
scroll to position [60, 0]
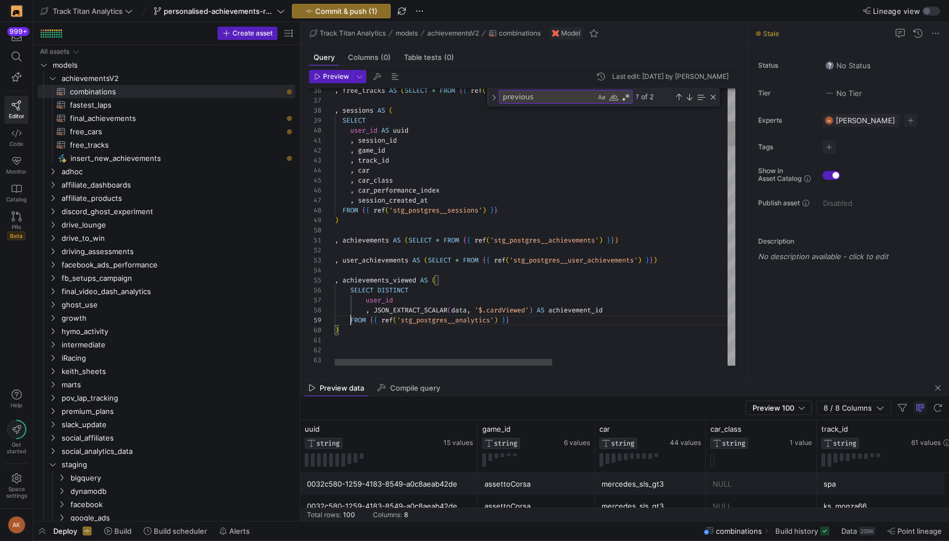
scroll to position [80, 16]
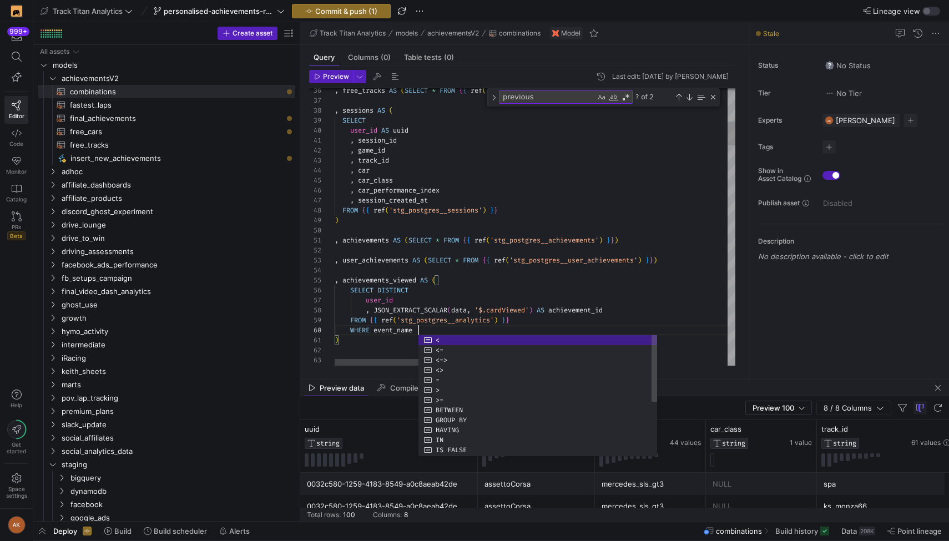
scroll to position [90, 92]
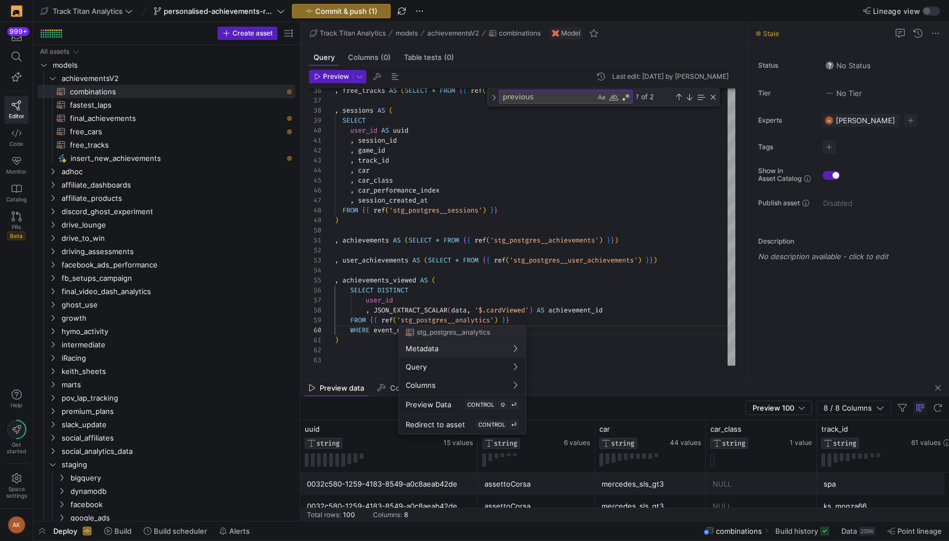
click at [500, 284] on div at bounding box center [474, 270] width 949 height 541
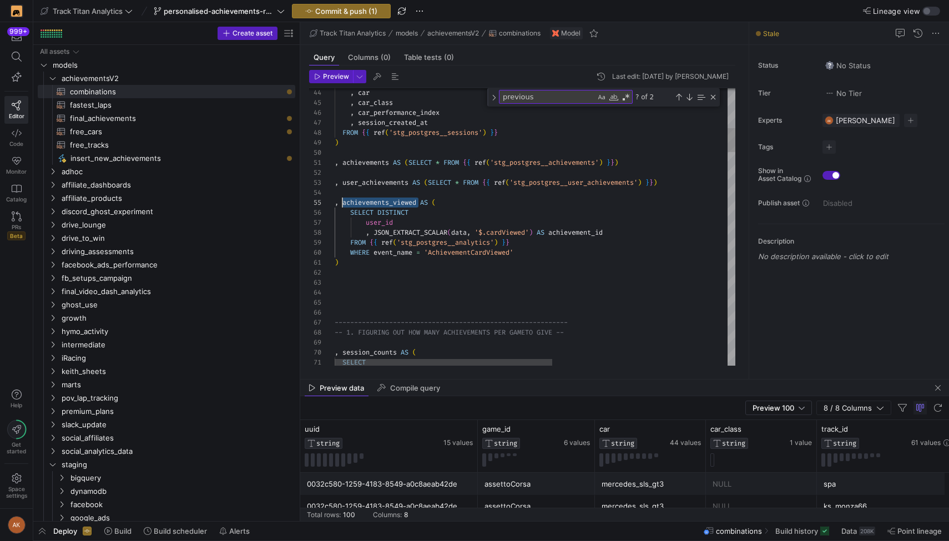
scroll to position [40, 8]
drag, startPoint x: 420, startPoint y: 200, endPoint x: 342, endPoint y: 200, distance: 77.1
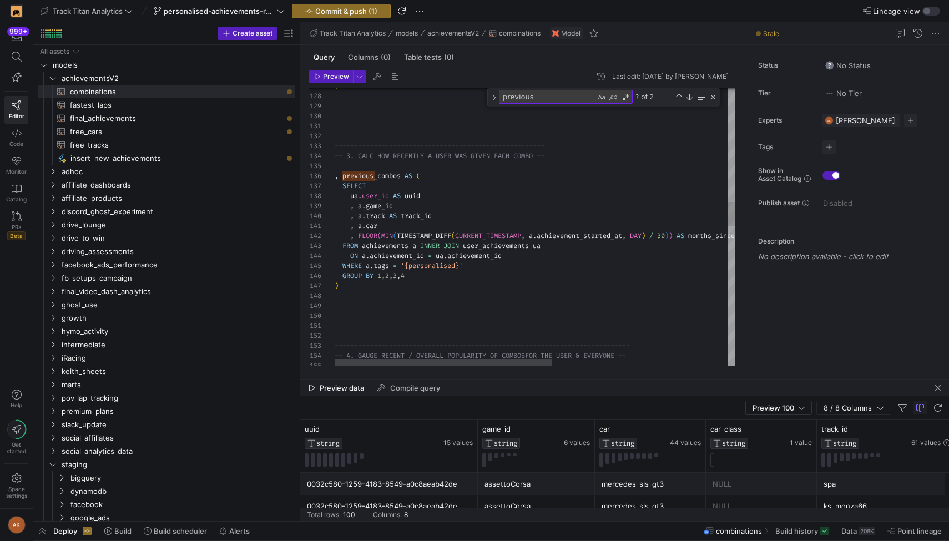
click at [533, 256] on div ") -------------------------------------------------- ---- -- 3. CALC HOW RECENT…" at bounding box center [696, 375] width 723 height 3160
click at [422, 244] on div ") -------------------------------------------------- ---- -- 3. CALC HOW RECENT…" at bounding box center [696, 375] width 723 height 3160
click at [349, 265] on div ") -------------------------------------------------- ---- -- 3. CALC HOW RECENT…" at bounding box center [696, 380] width 723 height 3170
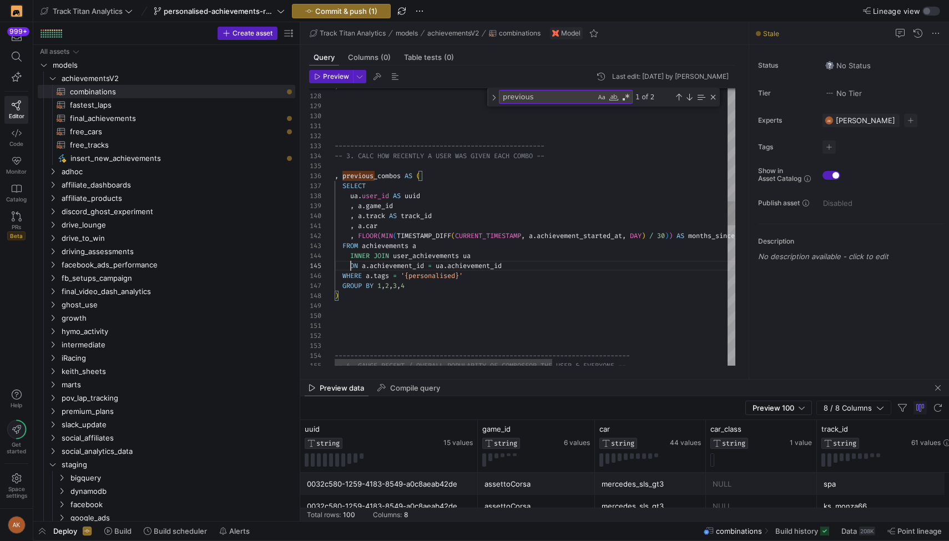
scroll to position [40, 32]
click at [532, 265] on div ") -------------------------------------------------- ---- -- 3. CALC HOW RECENT…" at bounding box center [696, 380] width 723 height 3170
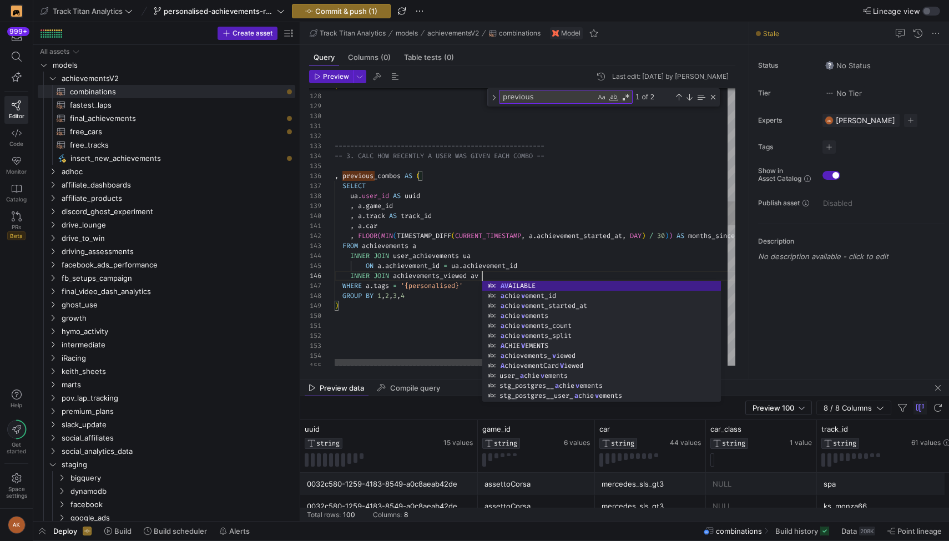
scroll to position [50, 148]
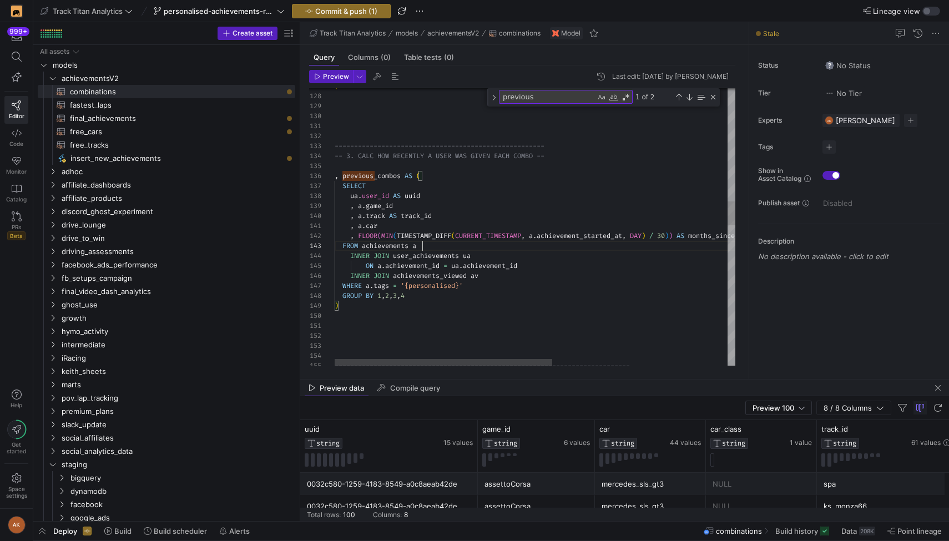
click at [565, 241] on div ") -------------------------------------------------- ---- -- 3. CALC HOW RECENT…" at bounding box center [696, 385] width 723 height 3180
click at [528, 275] on div ") -------------------------------------------------- ---- -- 3. CALC HOW RECENT…" at bounding box center [696, 385] width 723 height 3180
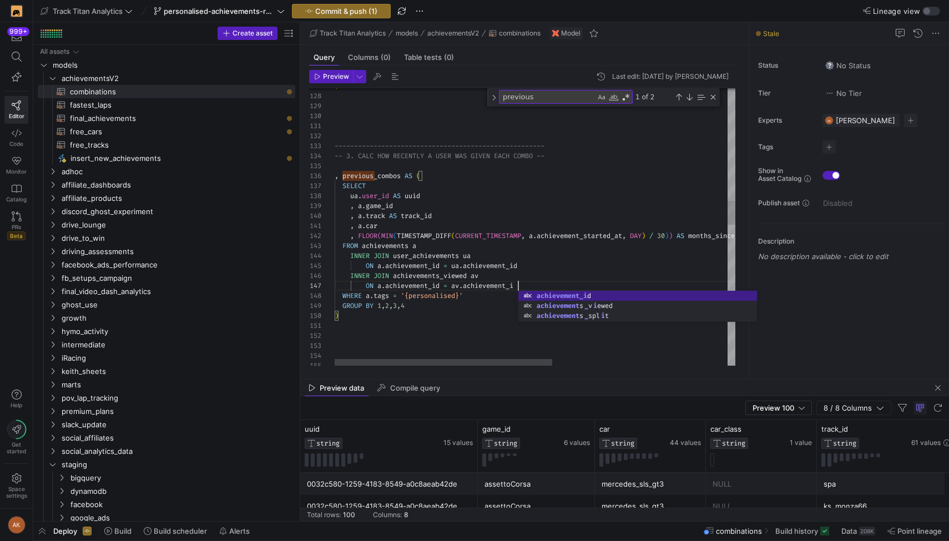
scroll to position [60, 188]
click at [559, 260] on div ") -------------------------------------------------- ---- -- 3. CALC HOW RECENT…" at bounding box center [696, 390] width 723 height 3190
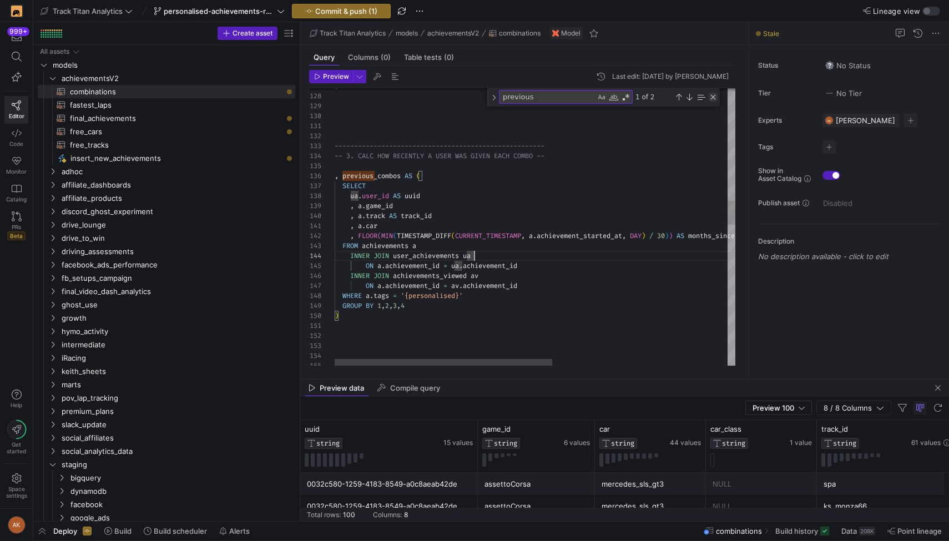
click at [712, 98] on div "Close (Escape)" at bounding box center [713, 97] width 9 height 9
type textarea "------------------------------------------------------ -- 3. CALC HOW RECENTLY …"
click at [639, 194] on div ") -------------------------------------------------- ---- -- 3. CALC HOW RECENT…" at bounding box center [696, 400] width 723 height 3172
